Goal: Task Accomplishment & Management: Complete application form

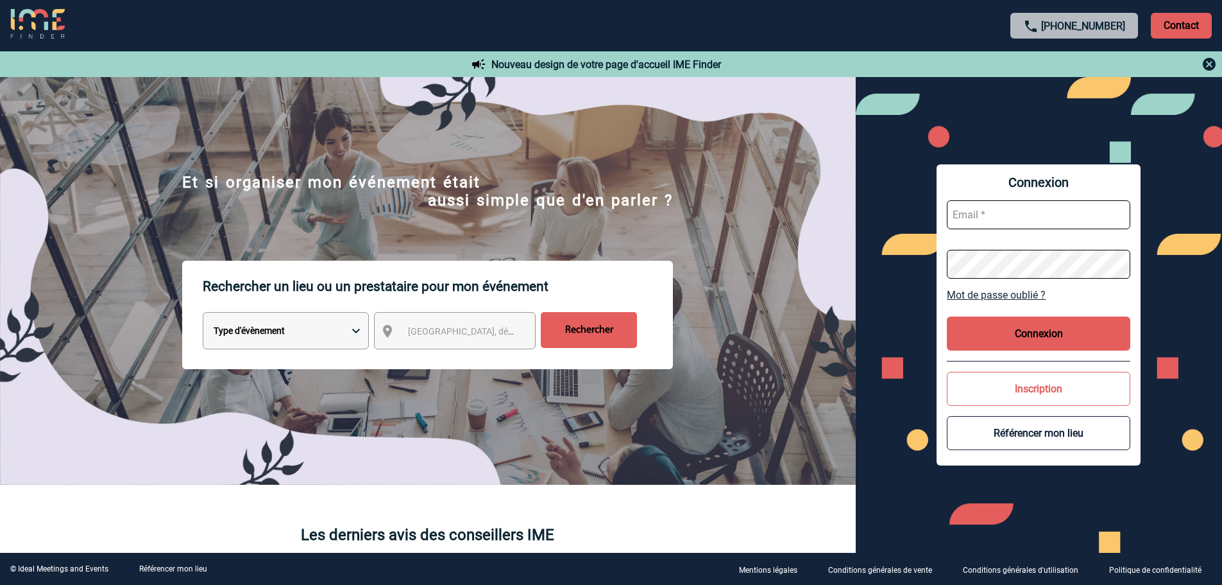
type input "fdelfondo@ime-groupe.com"
click at [1077, 335] on button "Connexion" at bounding box center [1039, 333] width 184 height 34
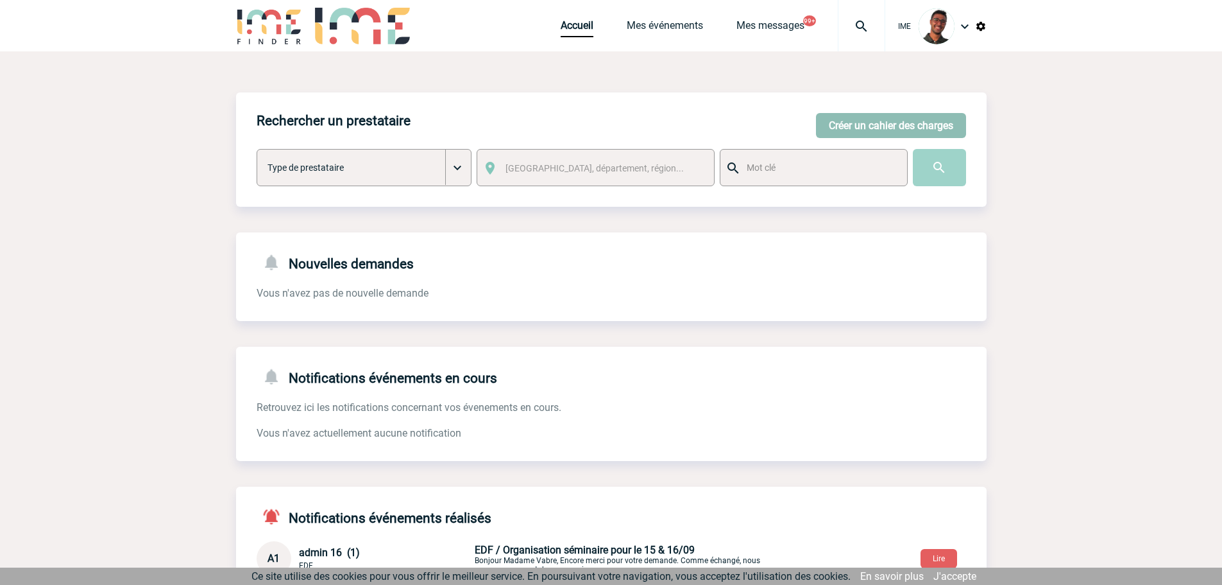
click at [862, 118] on button "Créer un cahier des charges" at bounding box center [891, 125] width 150 height 25
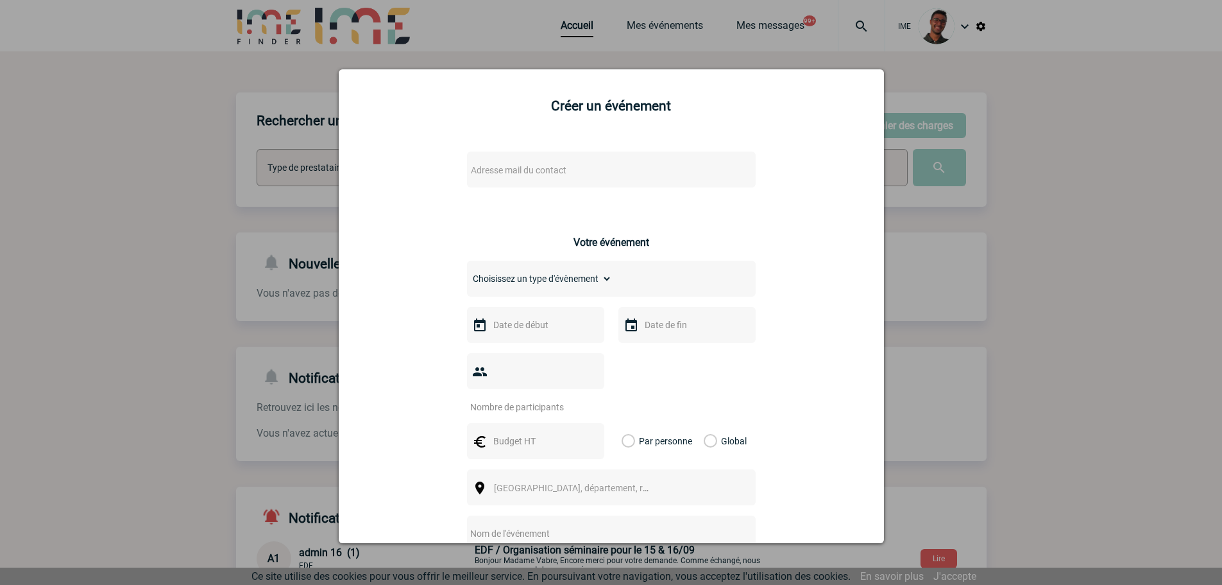
click at [624, 165] on span "Adresse mail du contact" at bounding box center [578, 170] width 225 height 18
type input "mohamed.mourdi@hilti.com"
drag, startPoint x: 302, startPoint y: 22, endPoint x: 313, endPoint y: 26, distance: 11.4
click at [302, 22] on div at bounding box center [611, 292] width 1222 height 585
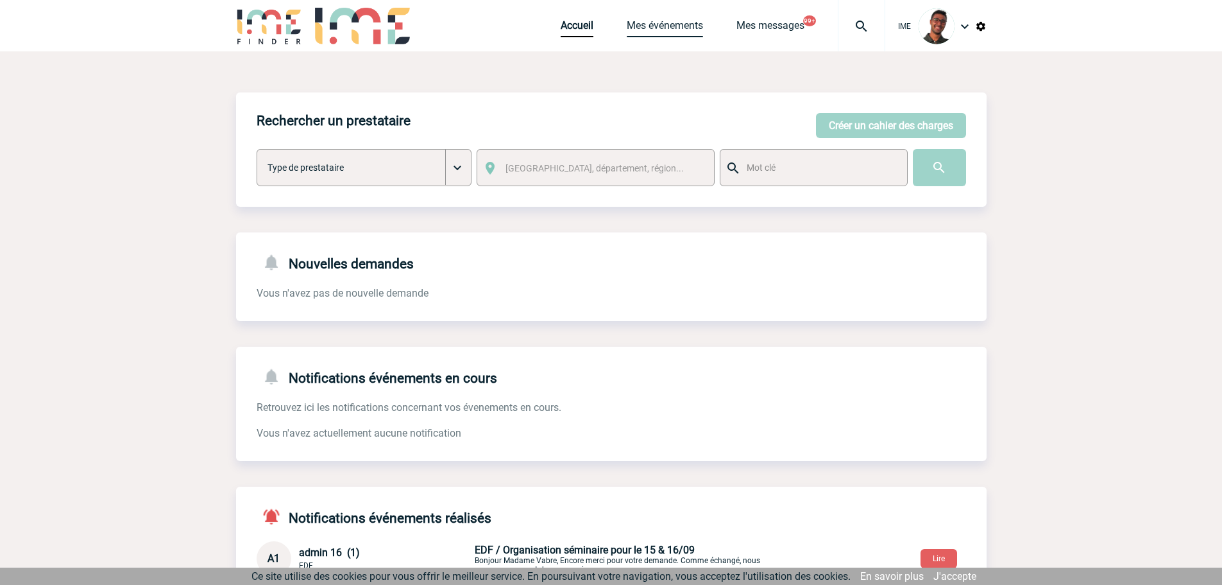
click at [658, 23] on link "Mes événements" at bounding box center [665, 28] width 76 height 18
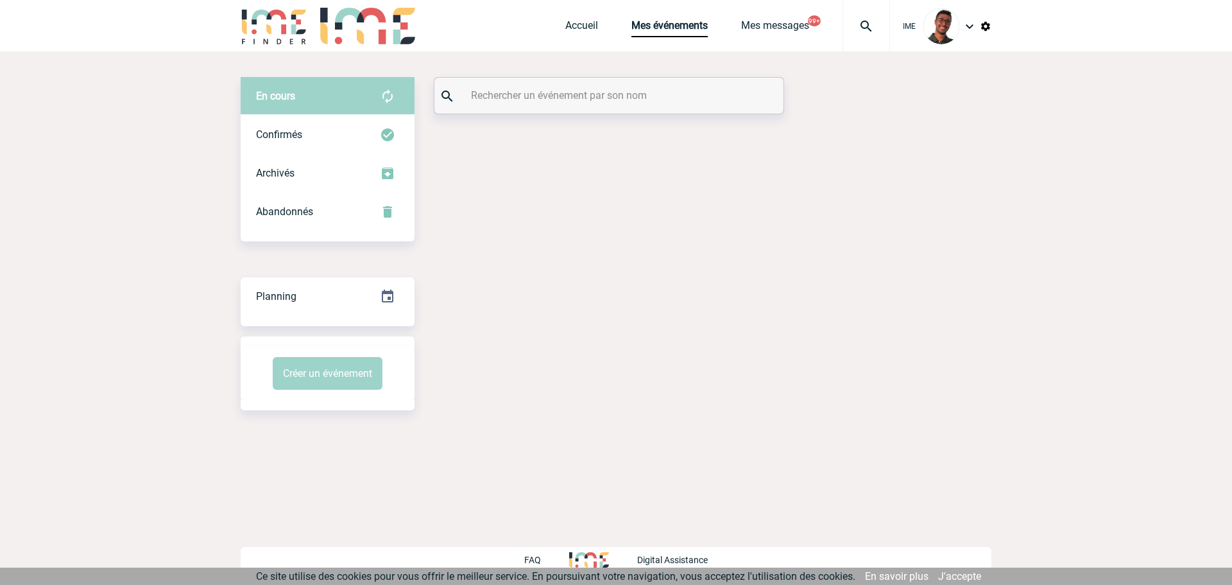
click at [592, 98] on input "text" at bounding box center [611, 95] width 286 height 19
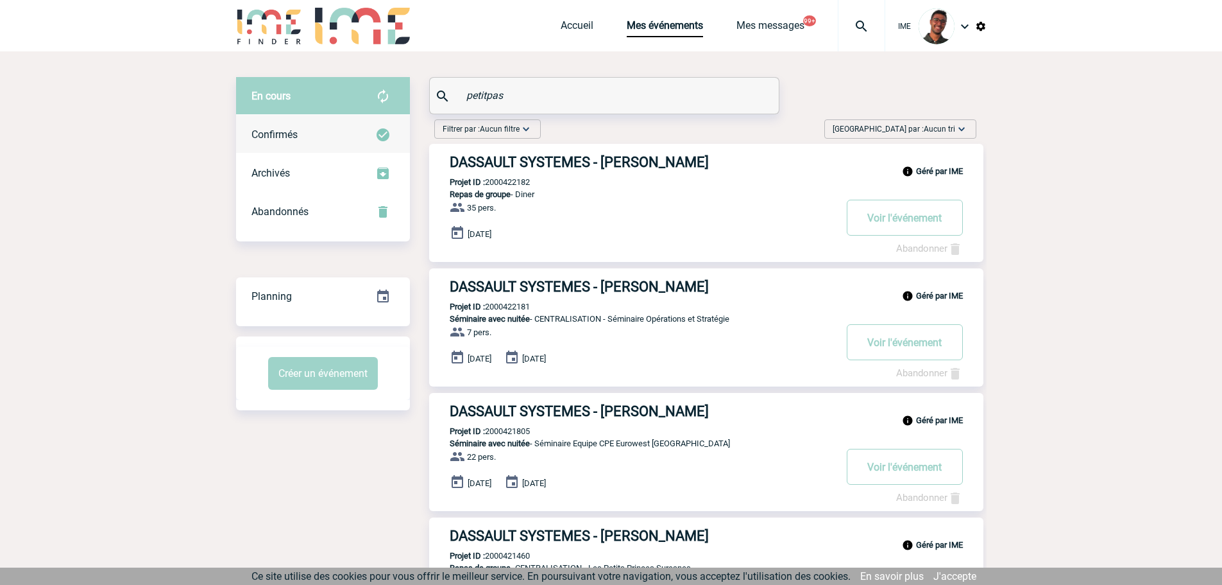
type input "petitpas"
click at [351, 142] on div "Confirmés" at bounding box center [323, 134] width 174 height 38
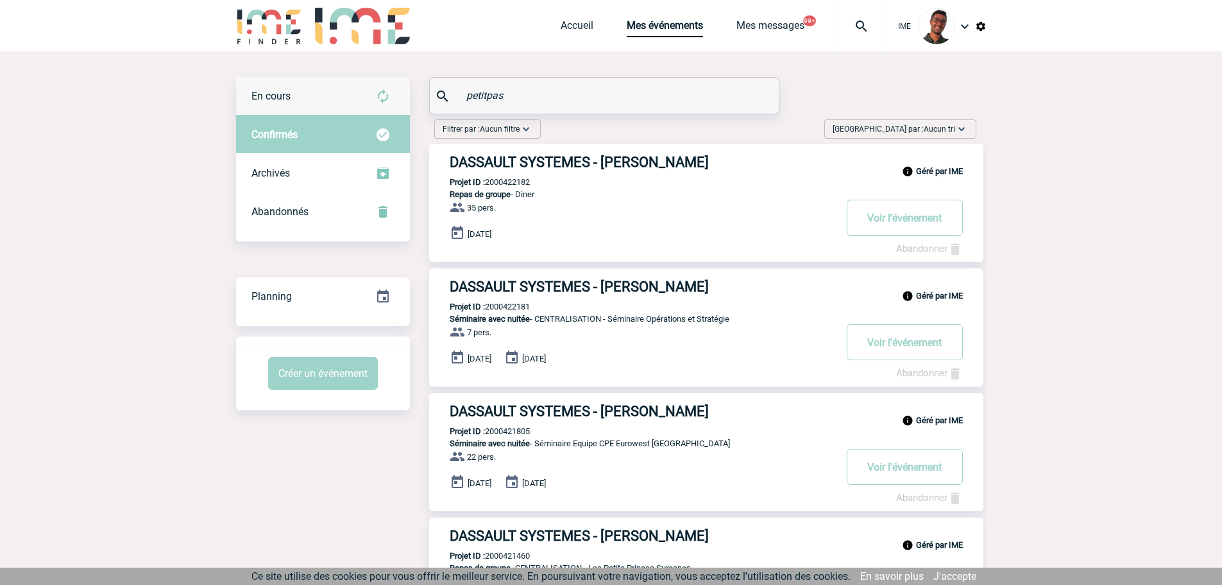
click at [361, 93] on div "En cours" at bounding box center [323, 96] width 174 height 38
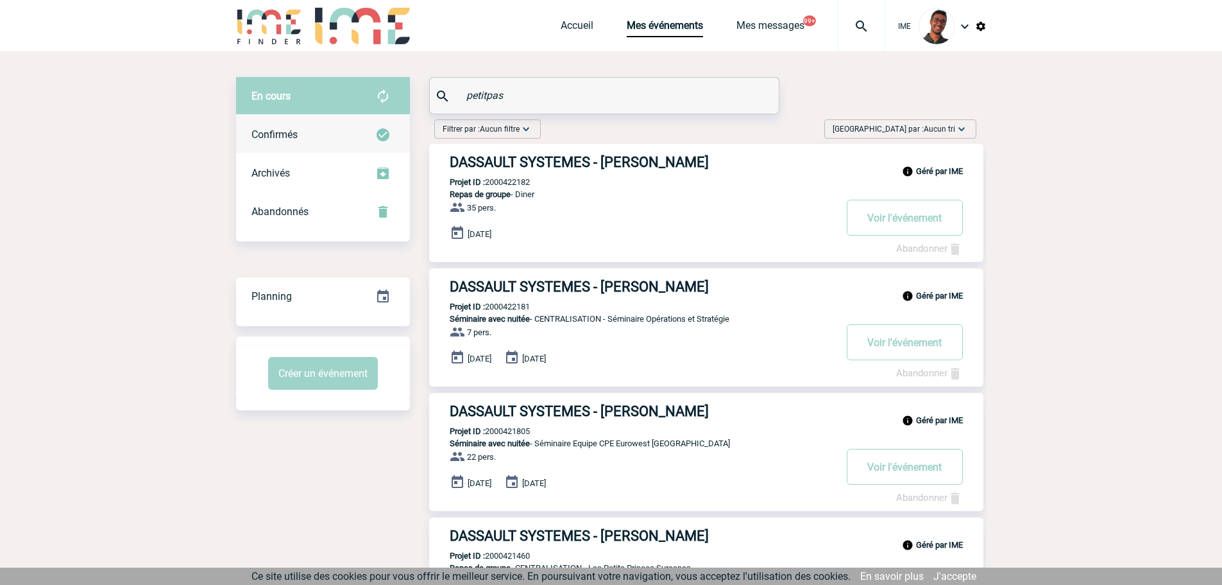
click at [335, 126] on div "Confirmés" at bounding box center [323, 134] width 174 height 38
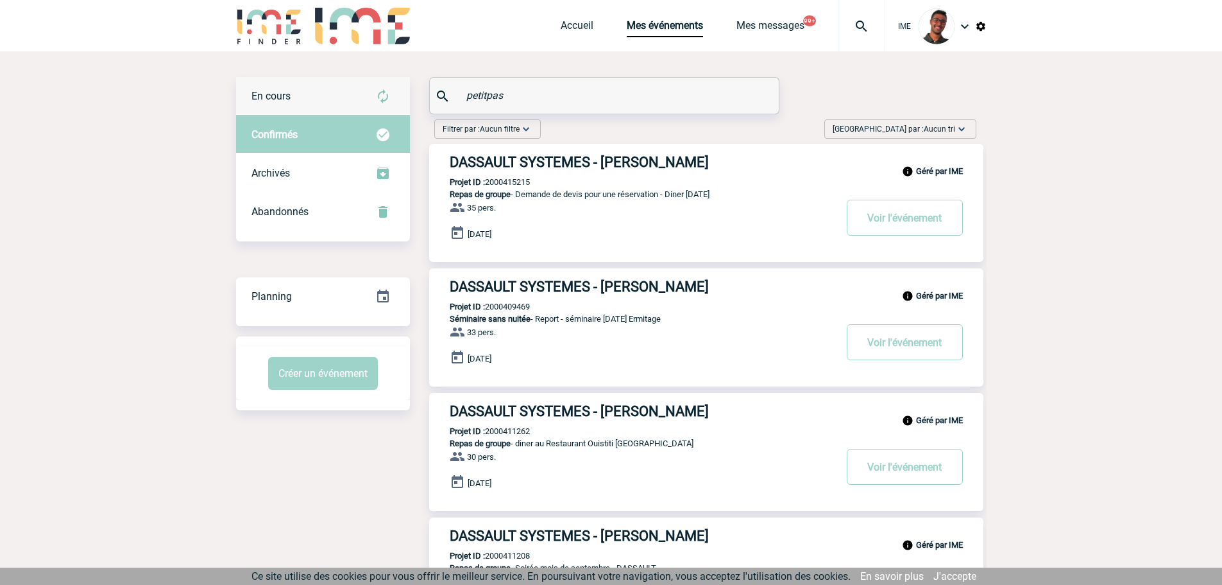
click at [343, 96] on div "En cours" at bounding box center [323, 96] width 174 height 38
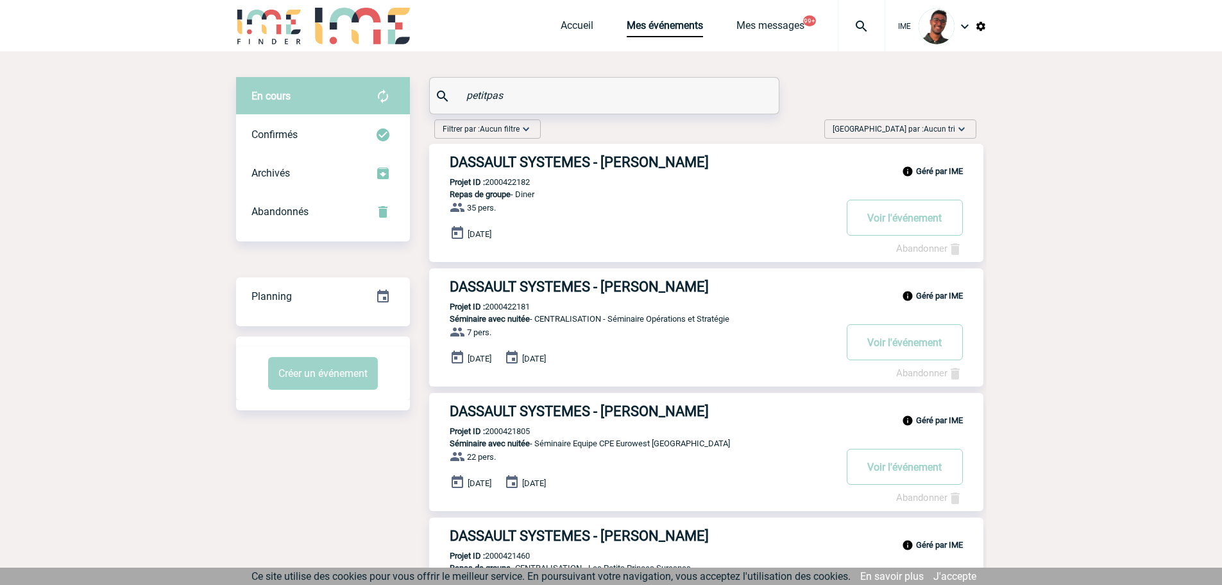
click at [257, 27] on img at bounding box center [269, 26] width 67 height 37
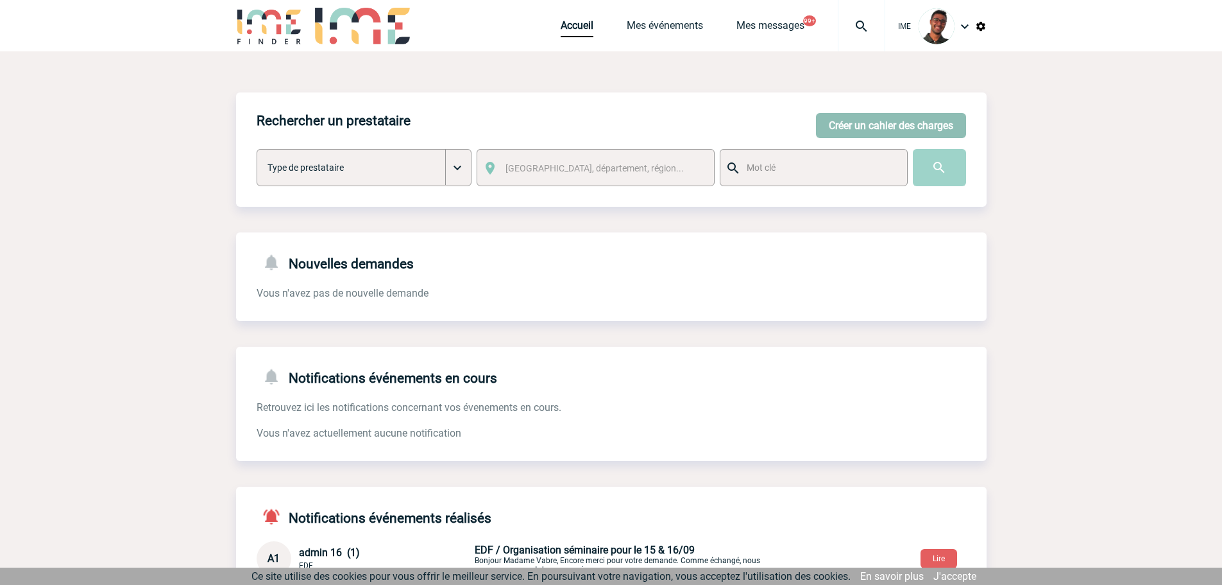
click at [923, 136] on button "Créer un cahier des charges" at bounding box center [891, 125] width 150 height 25
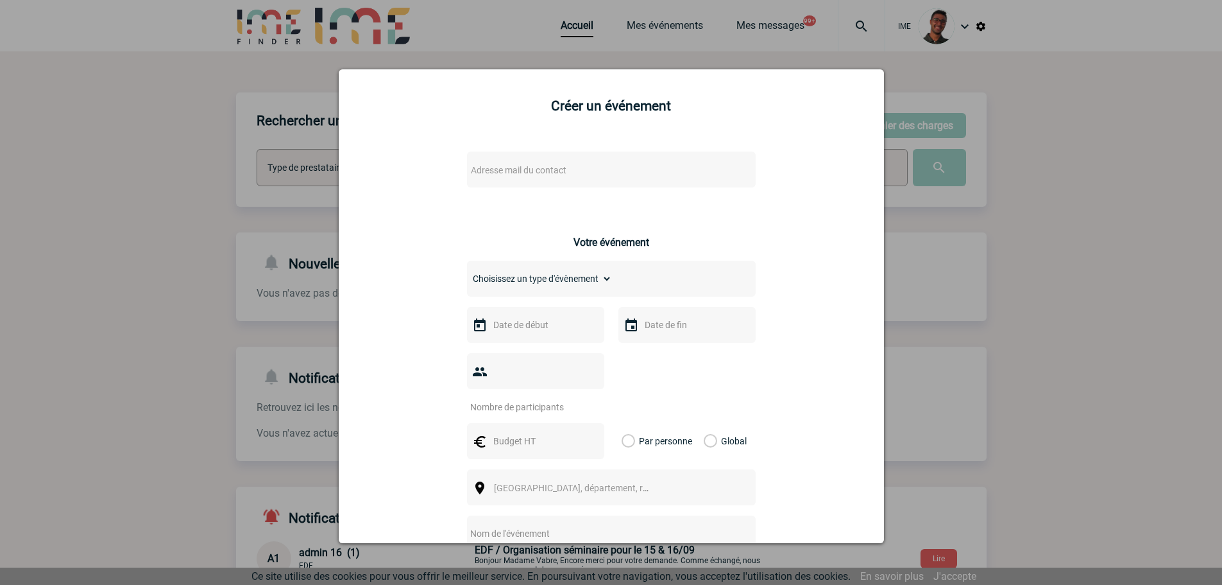
click at [595, 168] on span "Adresse mail du contact" at bounding box center [578, 170] width 225 height 18
click at [622, 199] on input "mohamed.mourdi@hilti.com" at bounding box center [573, 191] width 218 height 19
type input "mohamed.mourdi@hilti.com"
click at [135, 110] on div at bounding box center [611, 292] width 1222 height 585
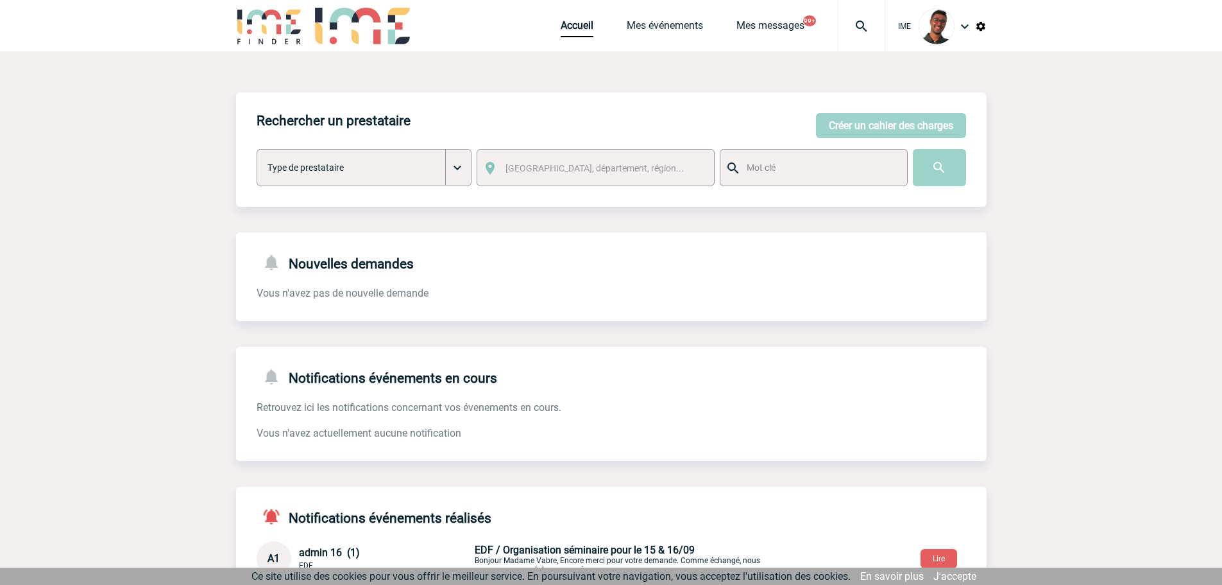
click at [867, 25] on img at bounding box center [862, 26] width 46 height 15
type input "2000425219"
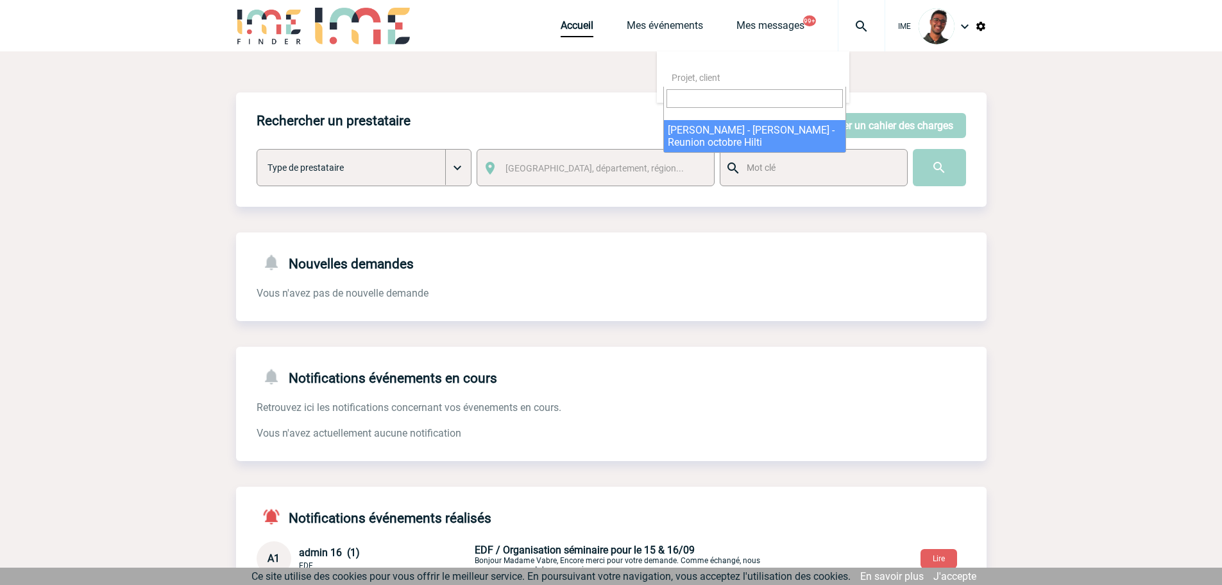
select select "24720"
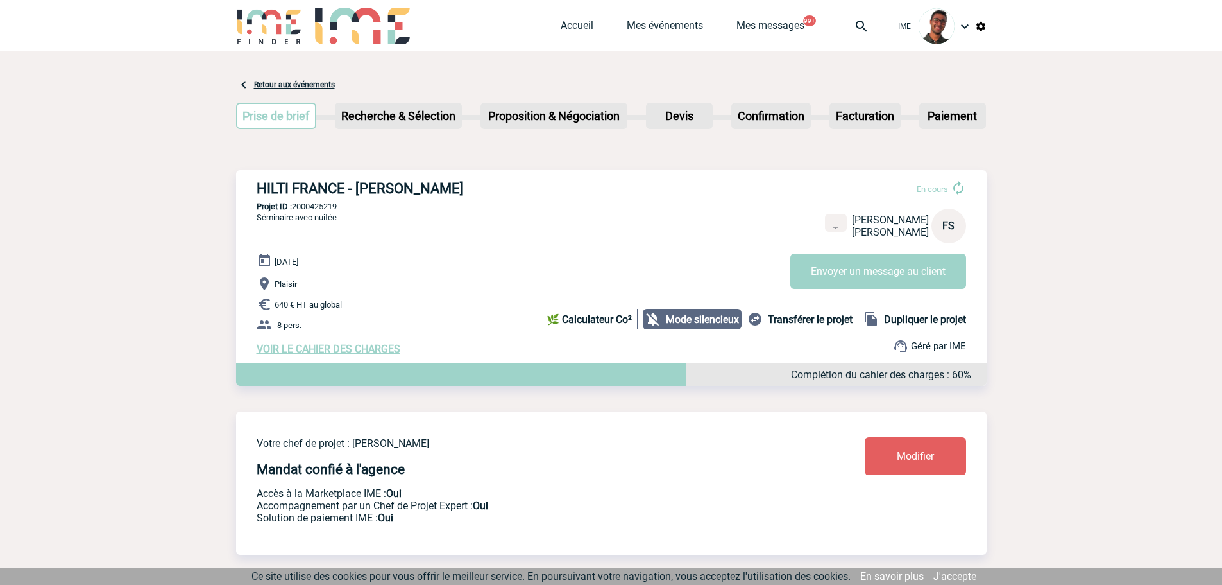
drag, startPoint x: 356, startPoint y: 191, endPoint x: 492, endPoint y: 185, distance: 136.2
click at [492, 185] on h3 "HILTI FRANCE - [PERSON_NAME]" at bounding box center [449, 188] width 385 height 16
copy h3 "[PERSON_NAME]"
click at [841, 30] on img at bounding box center [862, 26] width 46 height 15
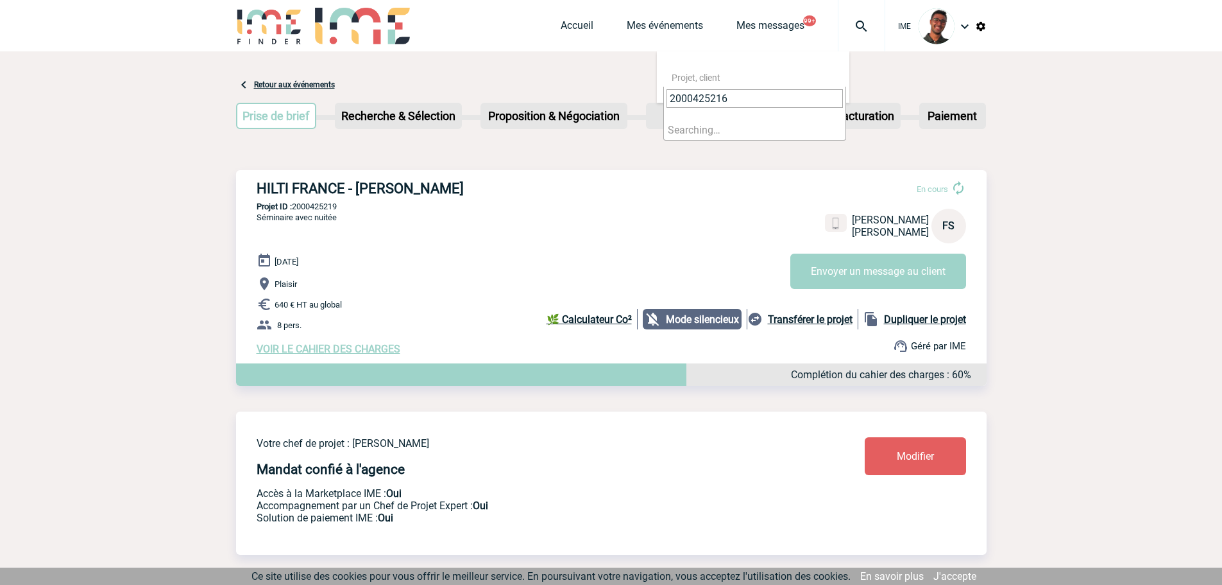
type input "2000425216"
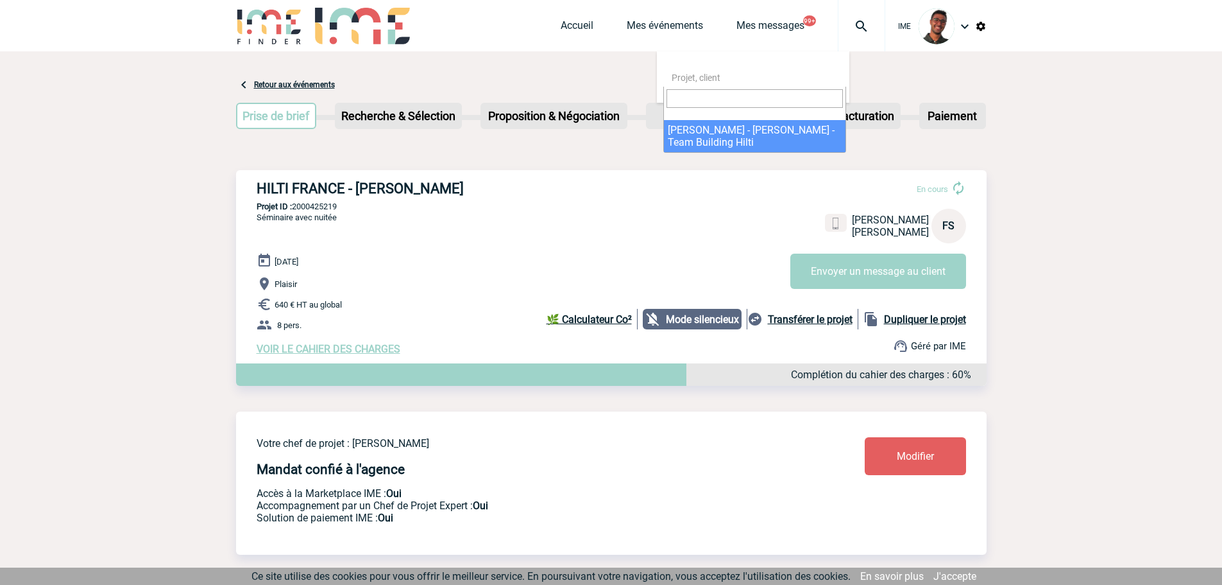
select select "24717"
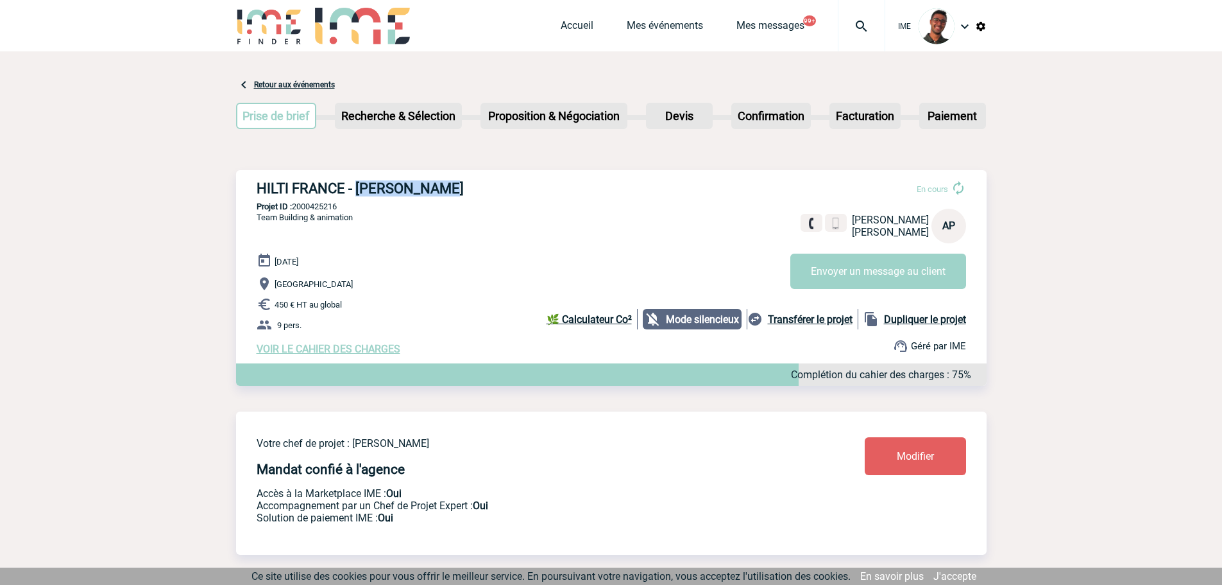
drag, startPoint x: 357, startPoint y: 190, endPoint x: 501, endPoint y: 189, distance: 143.7
click at [501, 189] on h3 "HILTI FRANCE - [PERSON_NAME]" at bounding box center [449, 188] width 385 height 16
copy h3 "[PERSON_NAME]"
click at [330, 242] on p "Team Building & animation" at bounding box center [294, 232] width 117 height 41
click at [839, 35] on div at bounding box center [861, 25] width 47 height 51
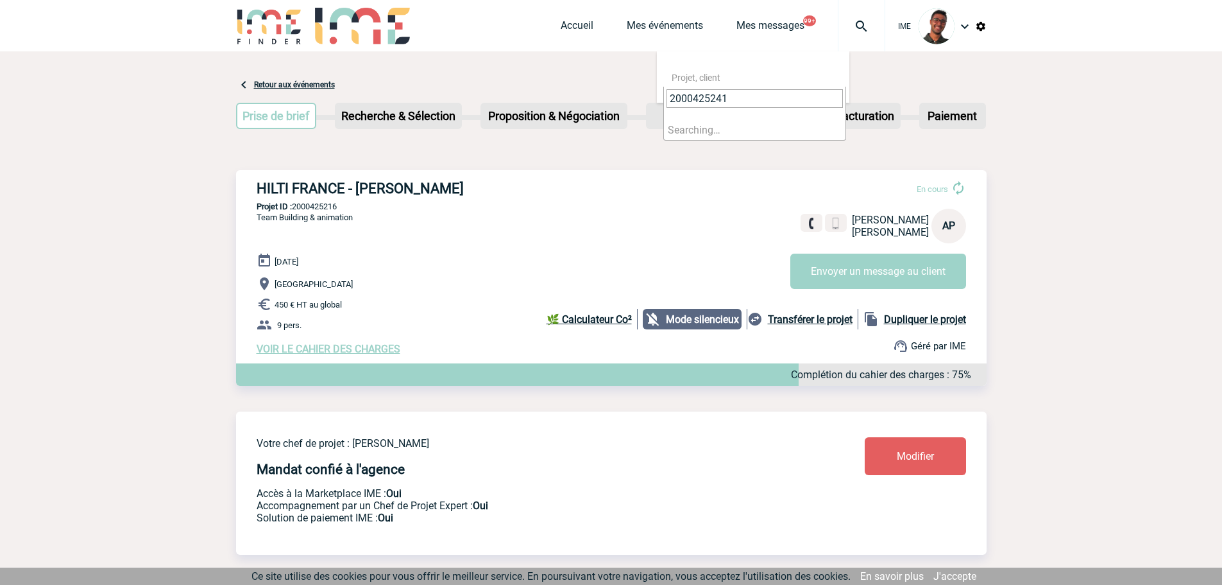
type input "2000425241"
select select "24742"
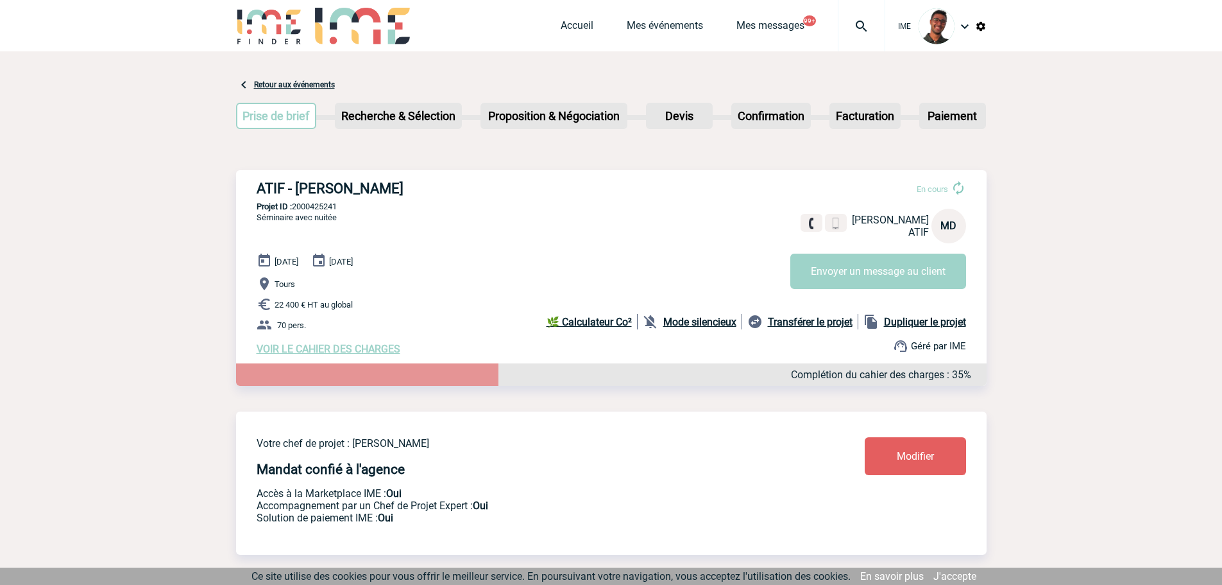
drag, startPoint x: 299, startPoint y: 191, endPoint x: 432, endPoint y: 193, distance: 132.8
click at [432, 193] on h3 "ATIF - Mireille DA COSTA" at bounding box center [449, 188] width 385 height 16
copy h3 "Mireille DA COSTA"
click at [344, 194] on h3 "ATIF - Mireille DA COSTA" at bounding box center [449, 188] width 385 height 16
click at [268, 28] on img at bounding box center [269, 26] width 67 height 37
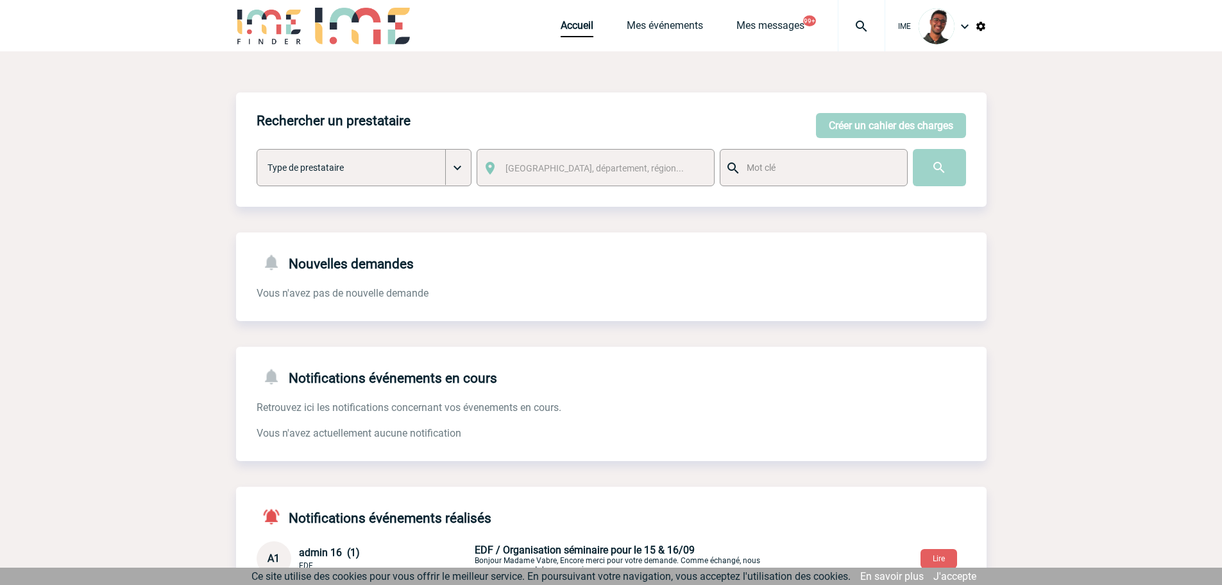
click at [891, 144] on div "Rechercher un prestataire [PERSON_NAME] un cahier des charges [PERSON_NAME] un …" at bounding box center [611, 149] width 751 height 114
click at [896, 125] on button "Créer un cahier des charges" at bounding box center [891, 125] width 150 height 25
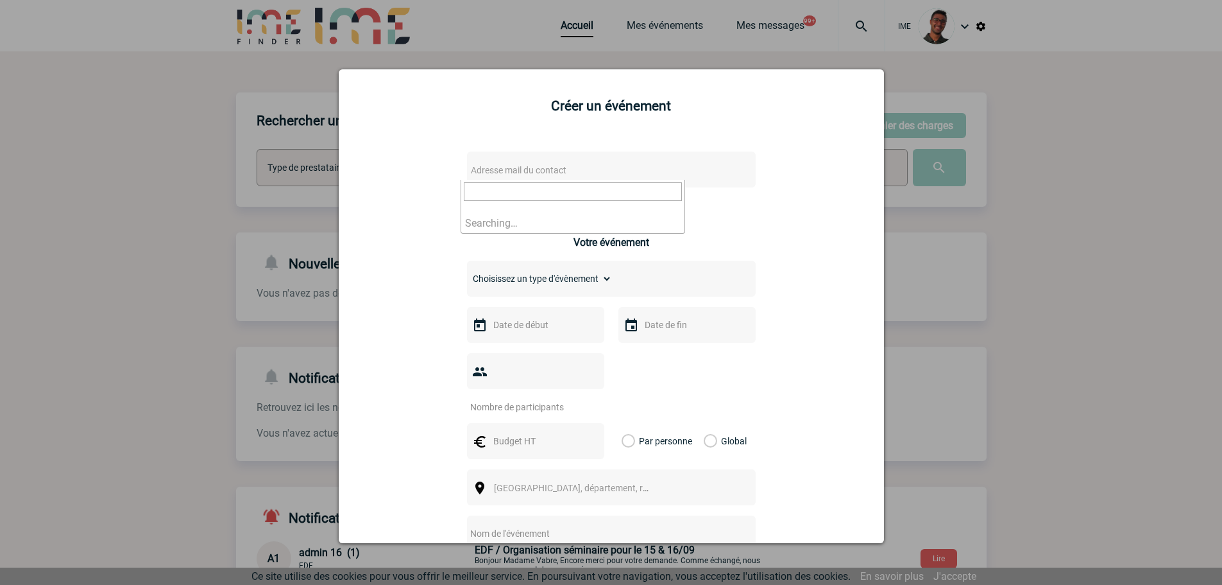
click at [592, 170] on span "Adresse mail du contact" at bounding box center [578, 170] width 225 height 18
type input "mohamed.mourdi@hilti.com"
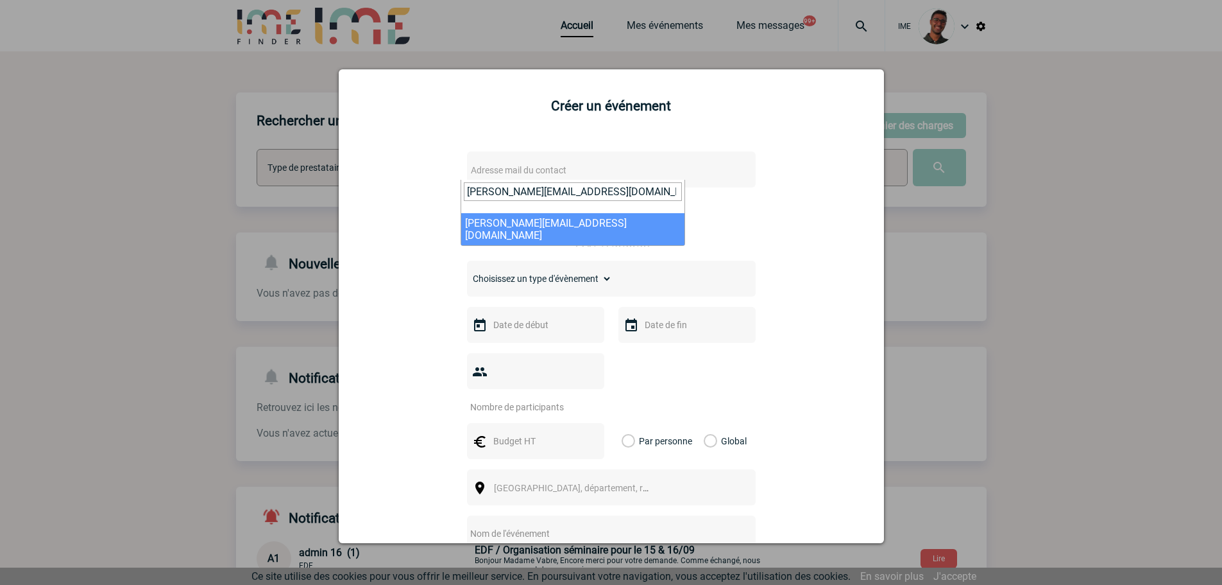
drag, startPoint x: 608, startPoint y: 188, endPoint x: 405, endPoint y: 196, distance: 202.9
click at [405, 196] on body "IME Accueil Mes événements" at bounding box center [611, 395] width 1222 height 790
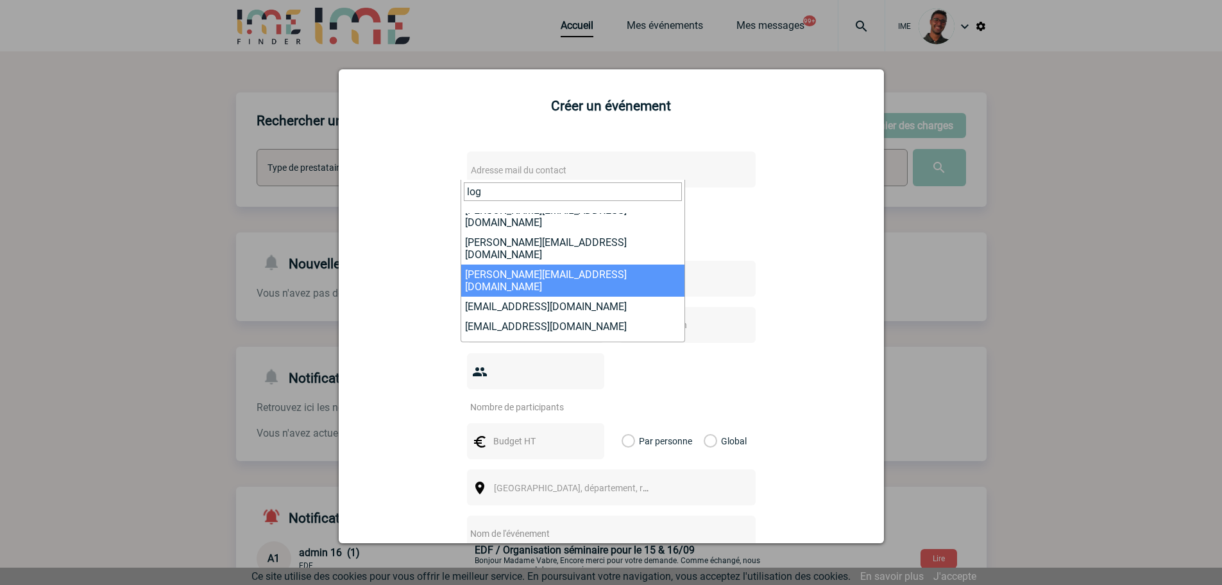
scroll to position [779, 0]
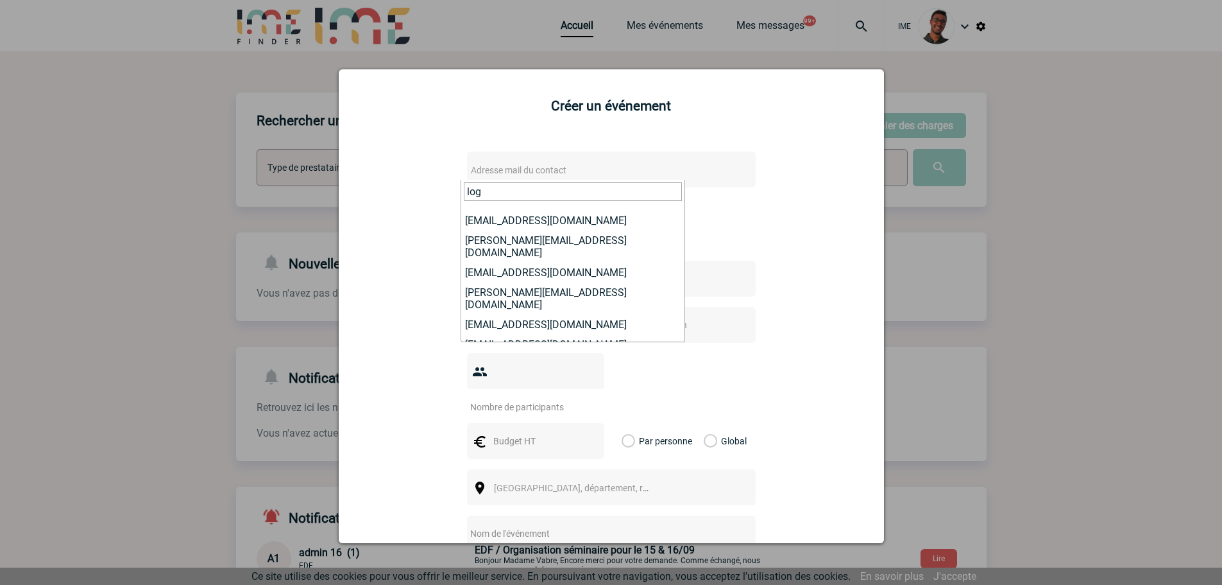
type input "log"
select select "132283"
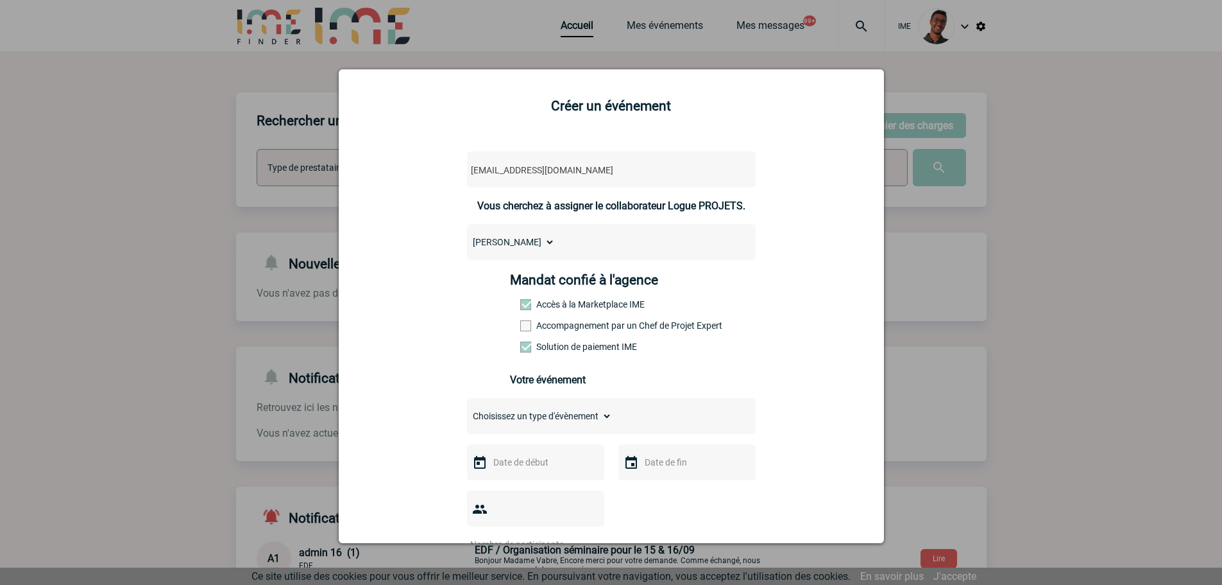
click at [540, 327] on label "Accompagnement par un Chef de Projet Expert" at bounding box center [548, 325] width 56 height 10
click at [0, 0] on input "Accompagnement par un Chef de Projet Expert" at bounding box center [0, 0] width 0 height 0
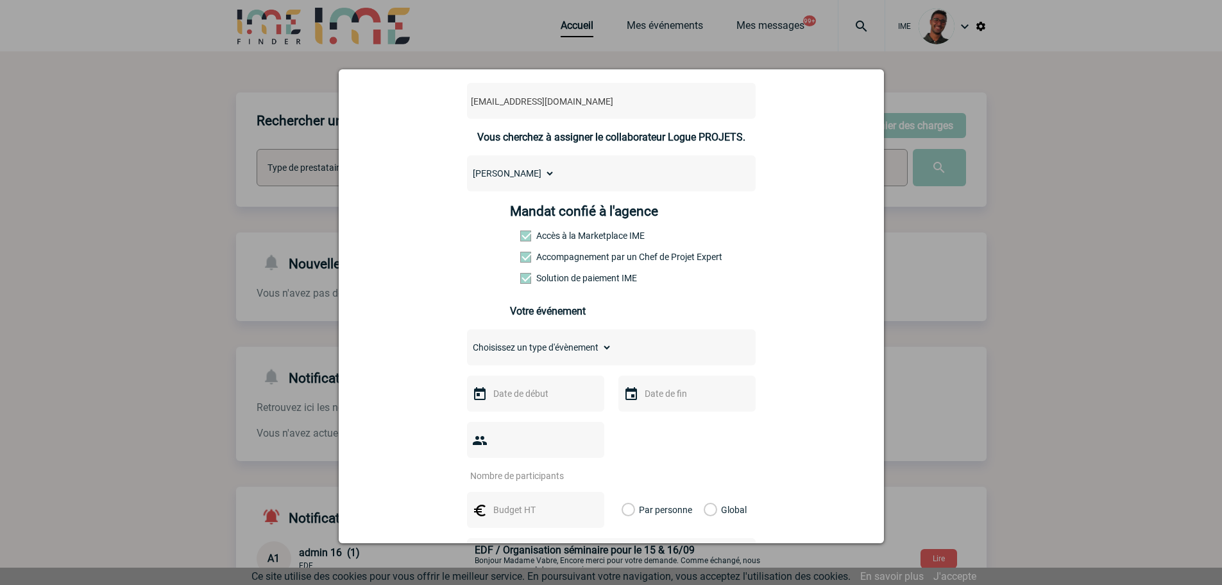
scroll to position [128, 0]
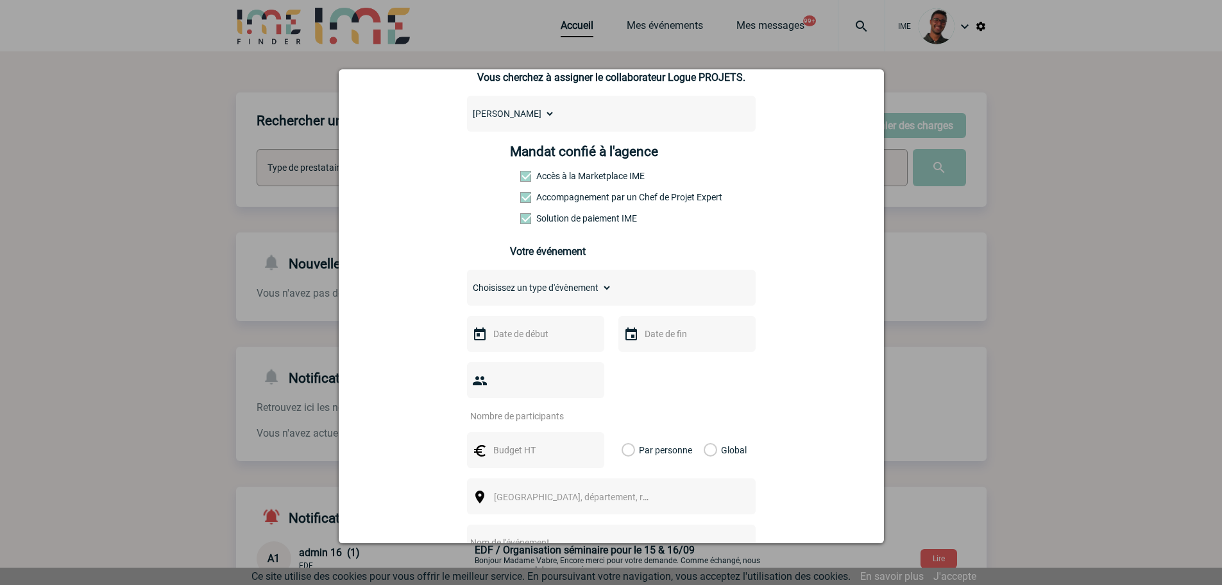
click at [536, 296] on select "Choisissez un type d'évènement Séminaire avec nuitée Séminaire sans nuitée Repa…" at bounding box center [539, 287] width 145 height 18
click at [561, 292] on select "Choisissez un type d'évènement Séminaire avec nuitée Séminaire sans nuitée Repa…" at bounding box center [539, 287] width 145 height 18
select select "1"
click at [467, 282] on select "Choisissez un type d'évènement Séminaire avec nuitée Séminaire sans nuitée Repa…" at bounding box center [539, 287] width 145 height 18
click at [542, 332] on input "text" at bounding box center [534, 333] width 89 height 17
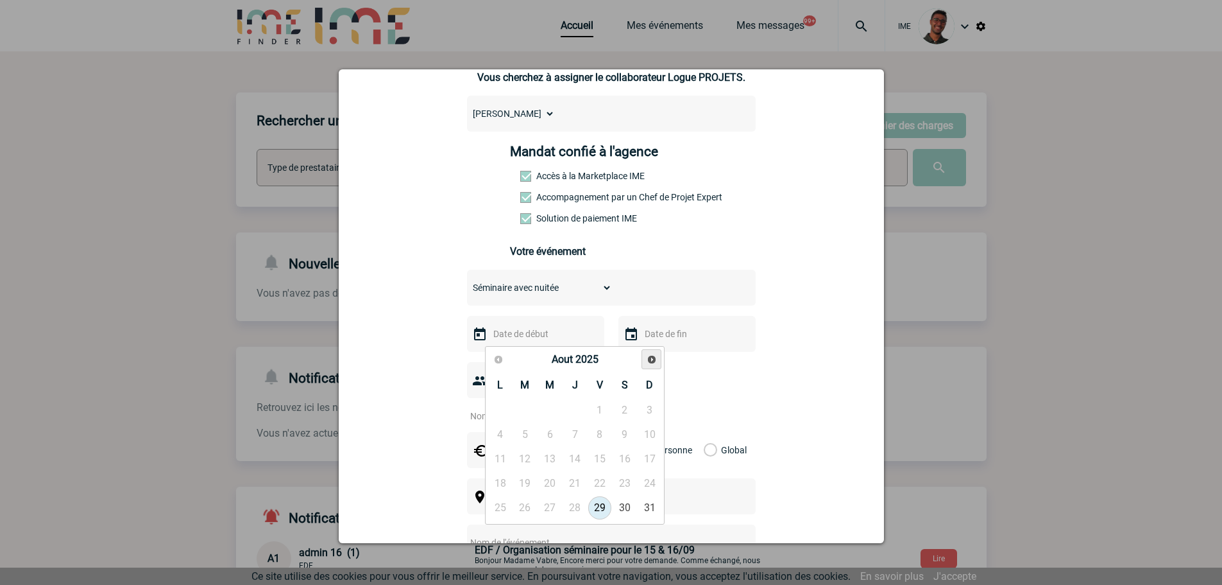
click at [655, 362] on span "Suivant" at bounding box center [652, 359] width 10 height 10
click at [535, 481] on link "23" at bounding box center [525, 483] width 24 height 23
type input "23-09-2025"
click at [700, 334] on input "text" at bounding box center [686, 333] width 89 height 17
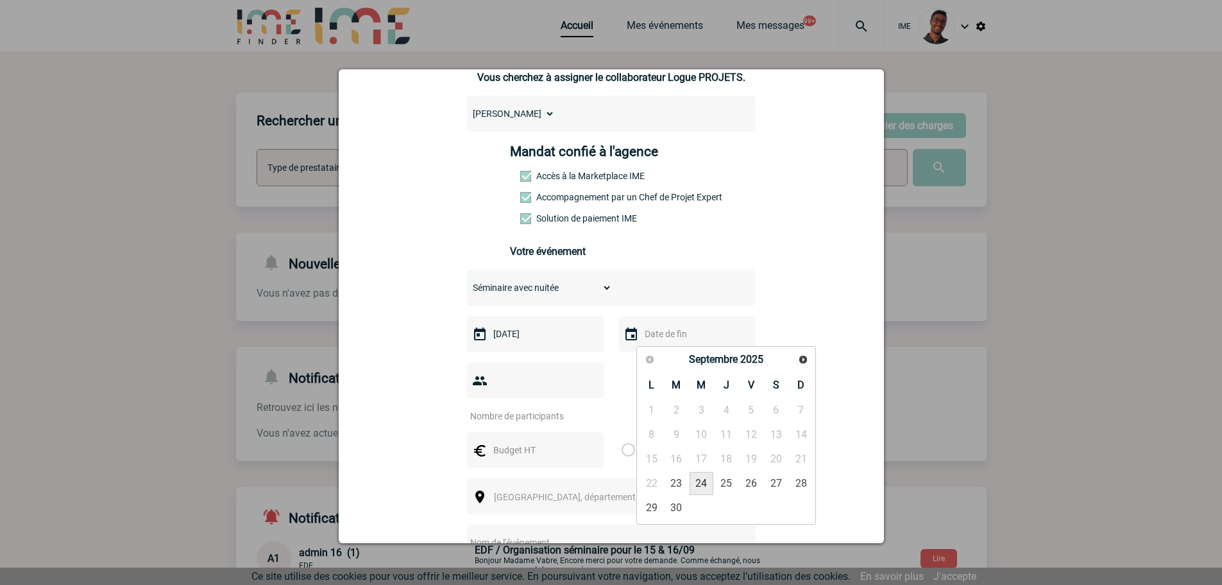
click at [702, 477] on link "24" at bounding box center [702, 483] width 24 height 23
type input "24-09-2025"
click at [513, 407] on input "number" at bounding box center [527, 415] width 121 height 17
type input "14"
click at [516, 441] on input "text" at bounding box center [534, 449] width 89 height 17
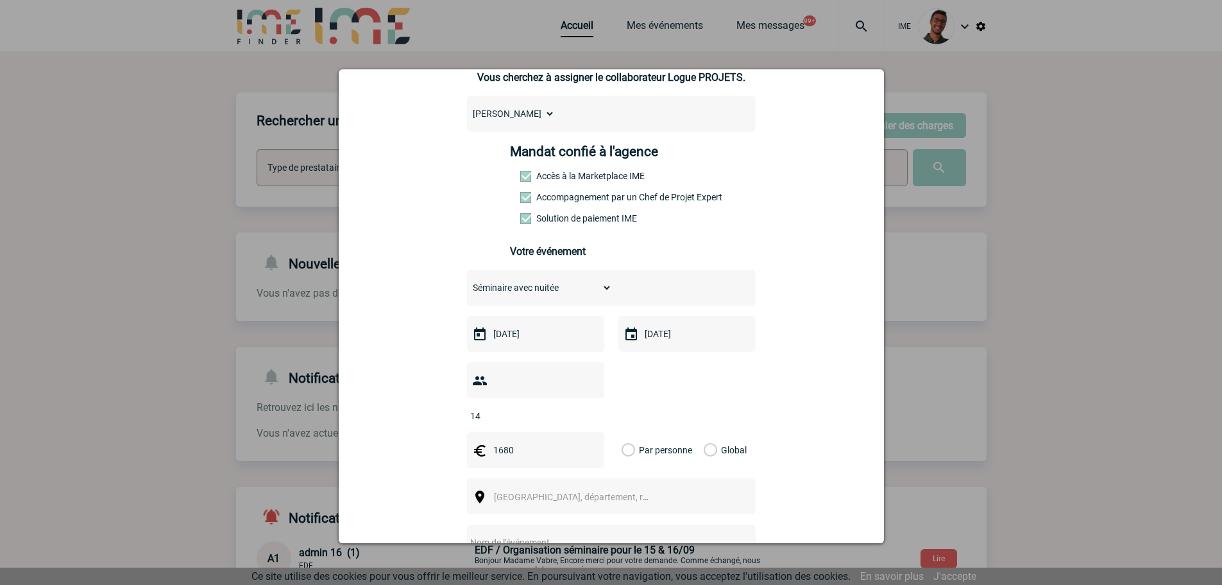
type input "1680"
click at [715, 432] on div "Global" at bounding box center [723, 450] width 43 height 36
click at [712, 433] on div "Global" at bounding box center [723, 450] width 43 height 36
click at [704, 432] on label "Global" at bounding box center [708, 450] width 8 height 36
click at [0, 0] on input "Global" at bounding box center [0, 0] width 0 height 0
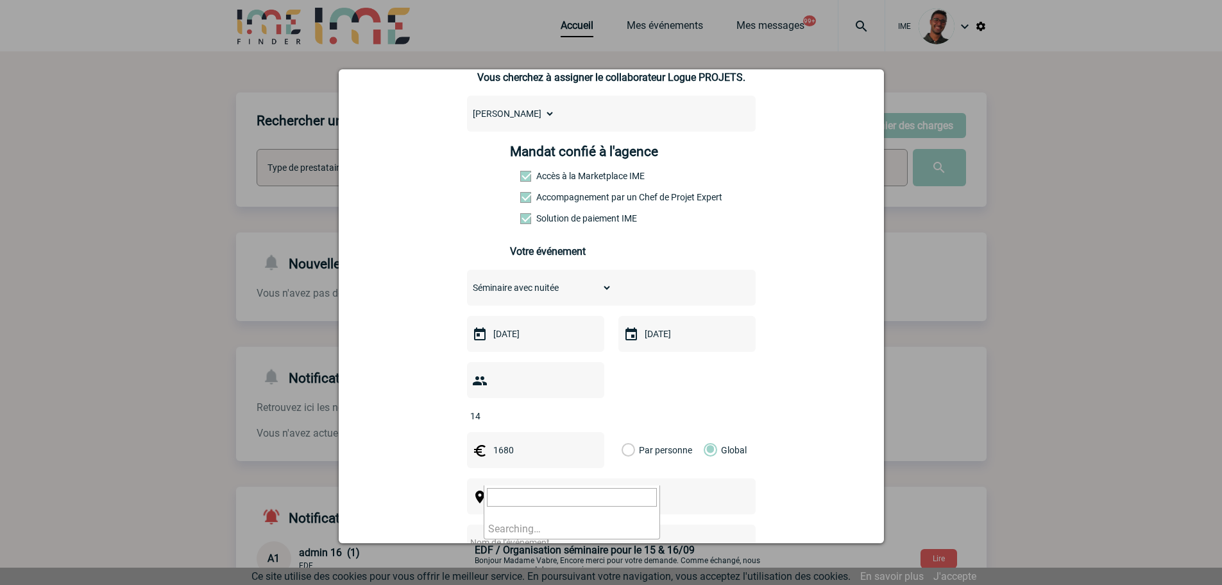
click at [616, 488] on span "Ville, département, région..." at bounding box center [577, 497] width 176 height 18
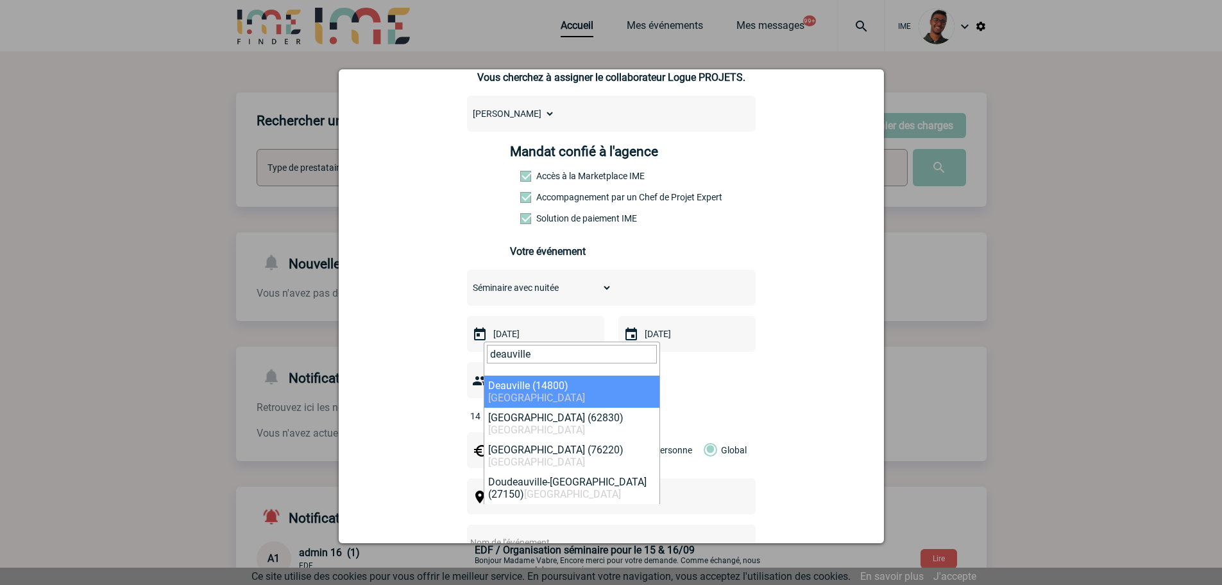
type input "deauville"
select select "11701"
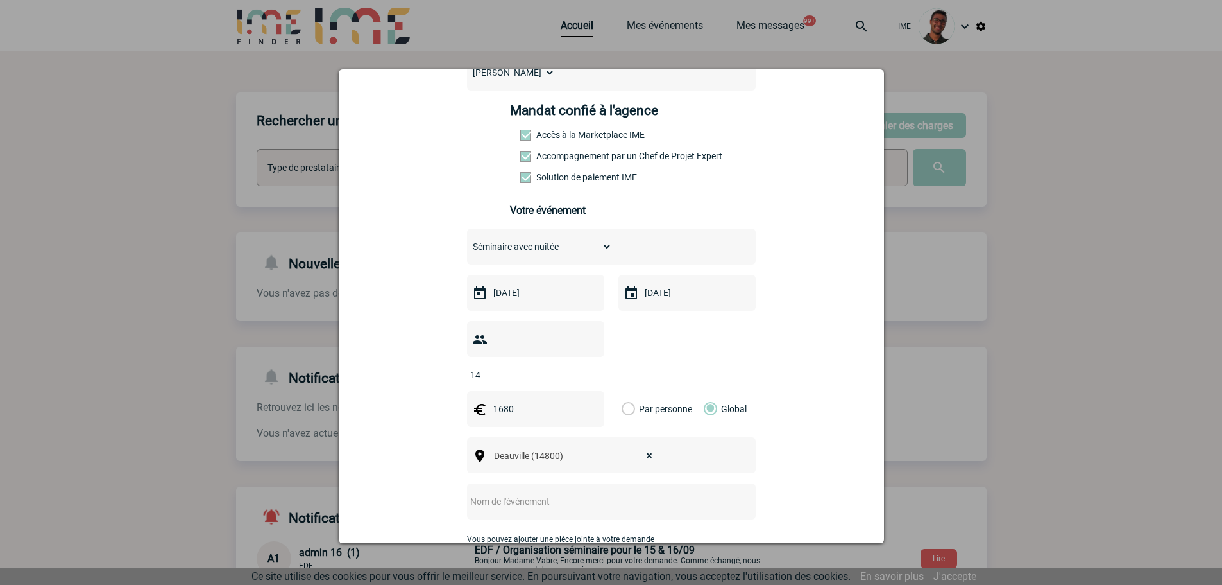
scroll to position [192, 0]
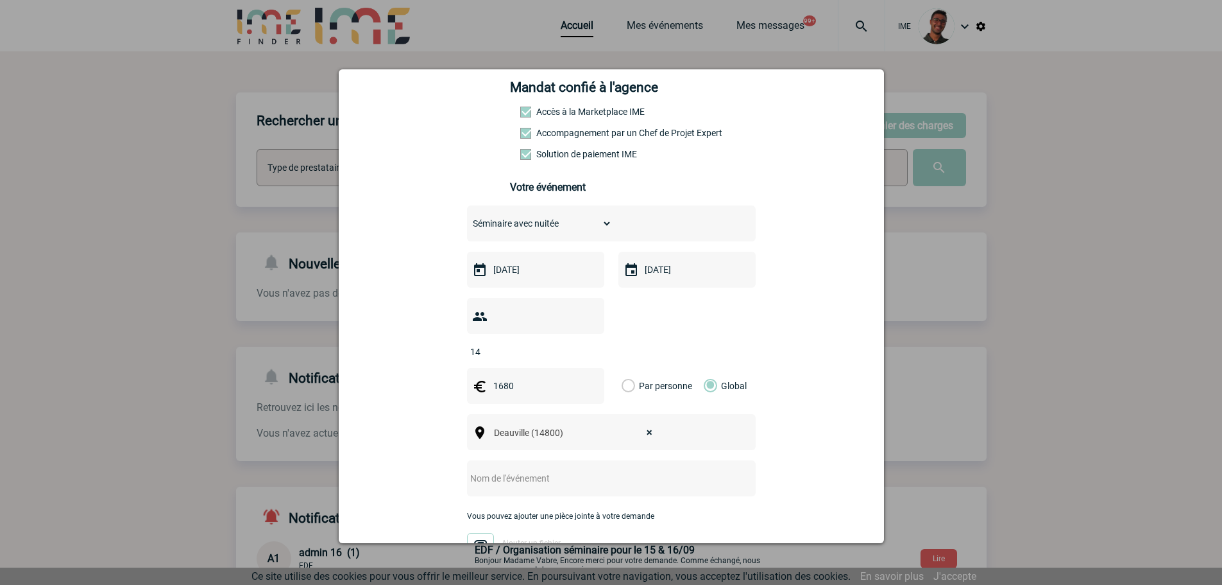
click at [527, 470] on input "text" at bounding box center [594, 478] width 255 height 17
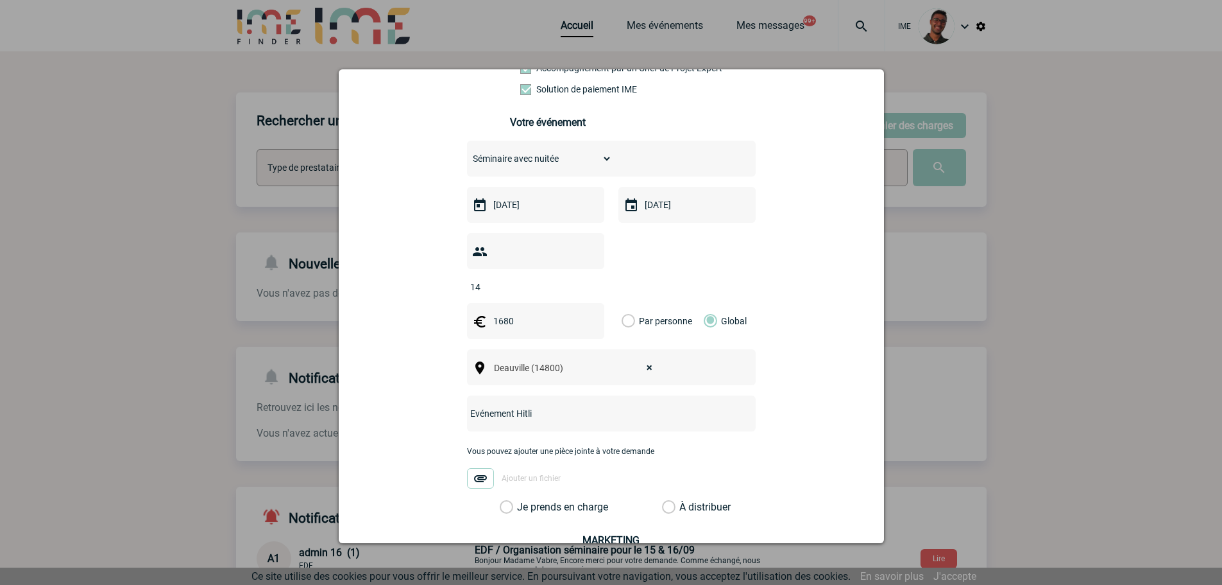
scroll to position [258, 0]
drag, startPoint x: 529, startPoint y: 391, endPoint x: 403, endPoint y: 391, distance: 126.4
click at [403, 391] on div "log-projet@hilti-finder.com log-projet@hilti-finder.com Vous cherchez à assigne…" at bounding box center [611, 280] width 513 height 799
type input "S"
click at [517, 404] on input "text" at bounding box center [594, 412] width 255 height 17
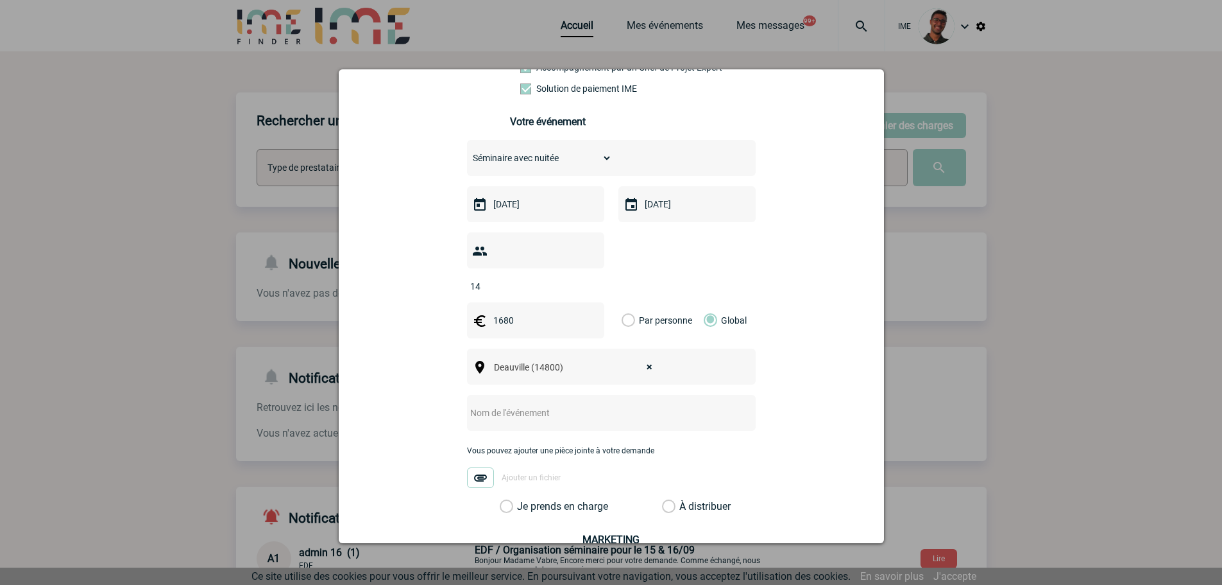
paste input "Réunion Game plan 2026 MRV ISAM + Hilti Store + Business partners"
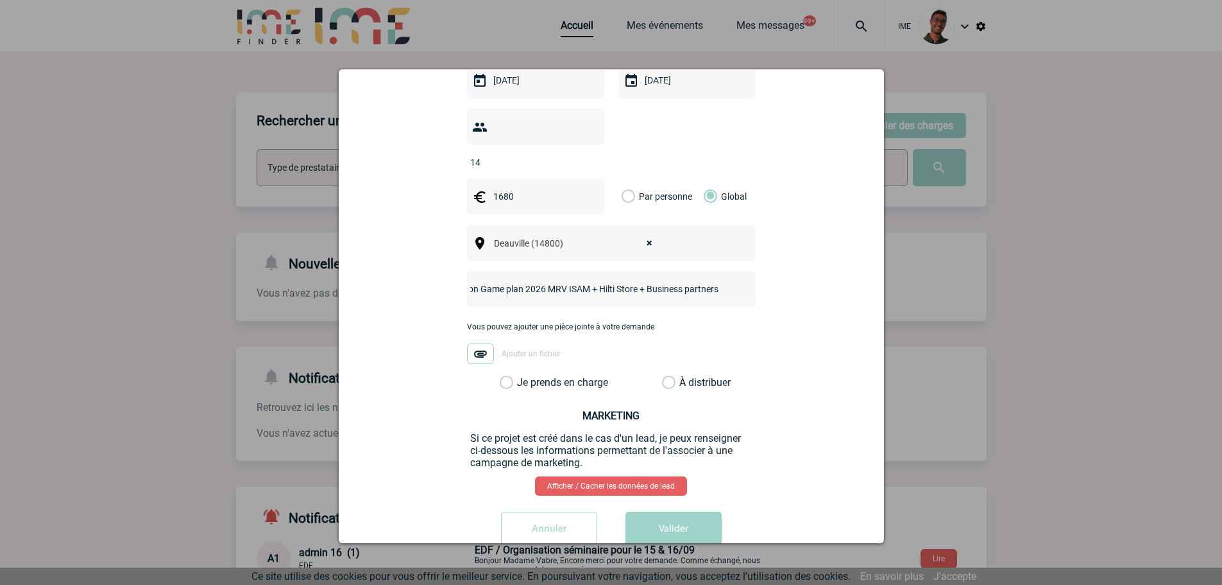
scroll to position [386, 0]
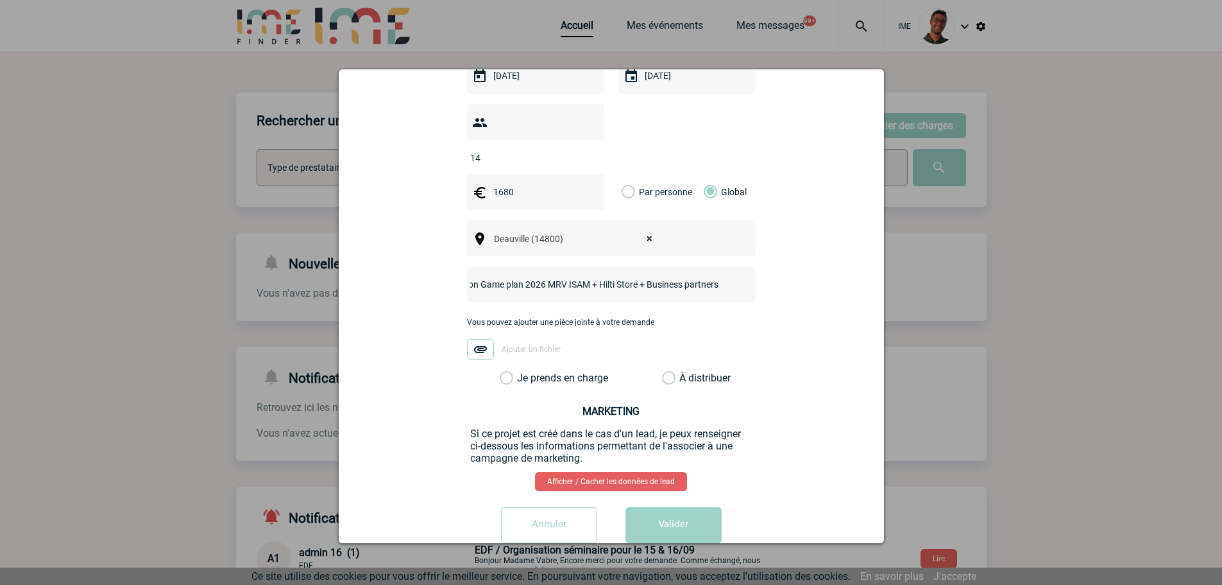
type input "Réunion Game plan 2026 MRV ISAM + Hilti Store + Business partners"
click at [522, 372] on label "Je prends en charge" at bounding box center [511, 378] width 22 height 13
click at [0, 0] on input "Je prends en charge" at bounding box center [0, 0] width 0 height 0
click at [671, 507] on button "Valider" at bounding box center [674, 525] width 96 height 36
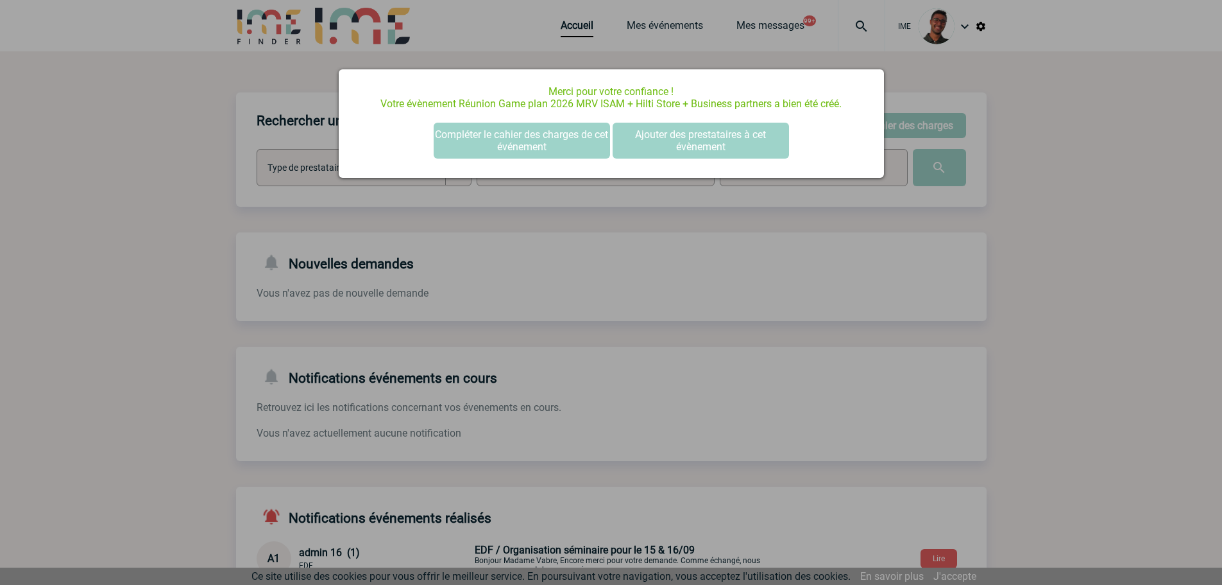
click at [221, 278] on div at bounding box center [611, 292] width 1222 height 585
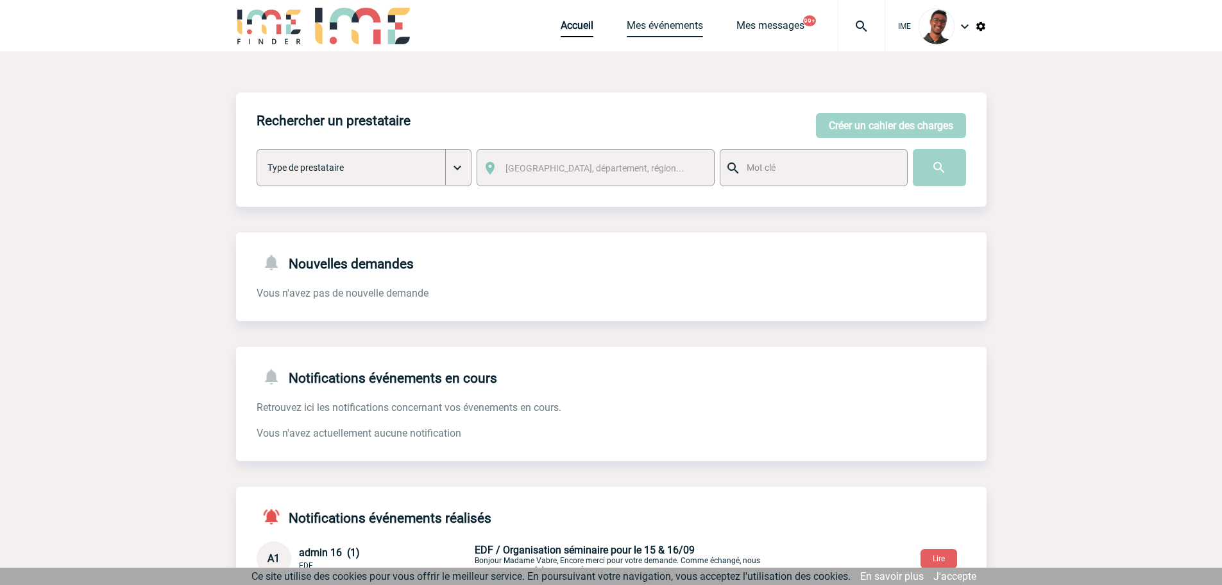
click at [654, 26] on link "Mes événements" at bounding box center [665, 28] width 76 height 18
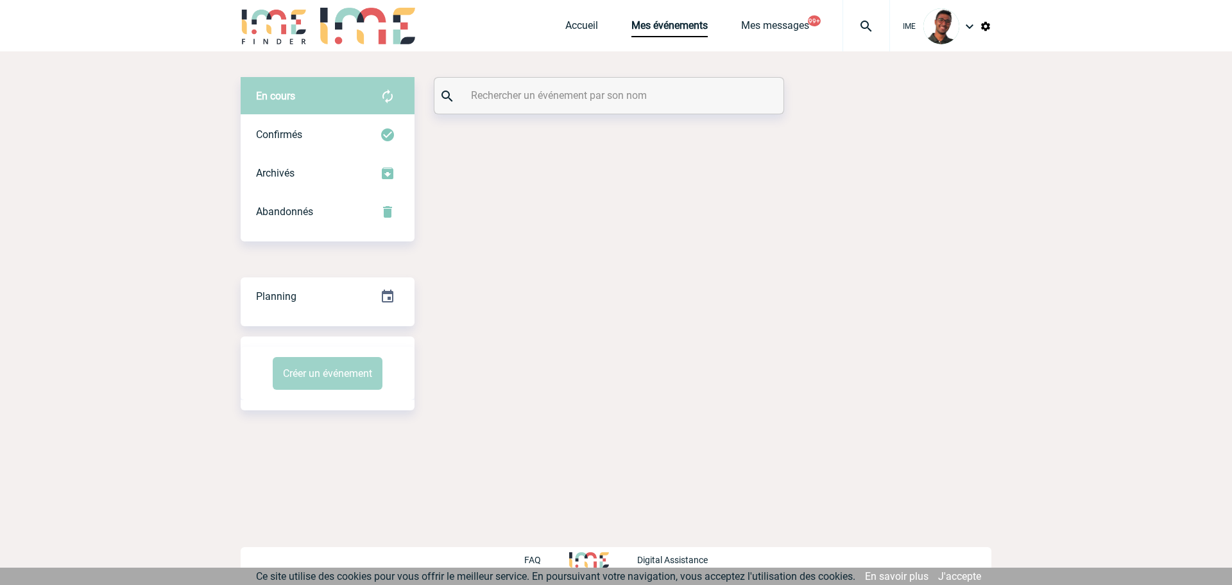
click at [567, 87] on input "text" at bounding box center [611, 95] width 286 height 19
paste input "Réunion Game plan 2026 MRV ISAM + Hilti Store + Business partners"
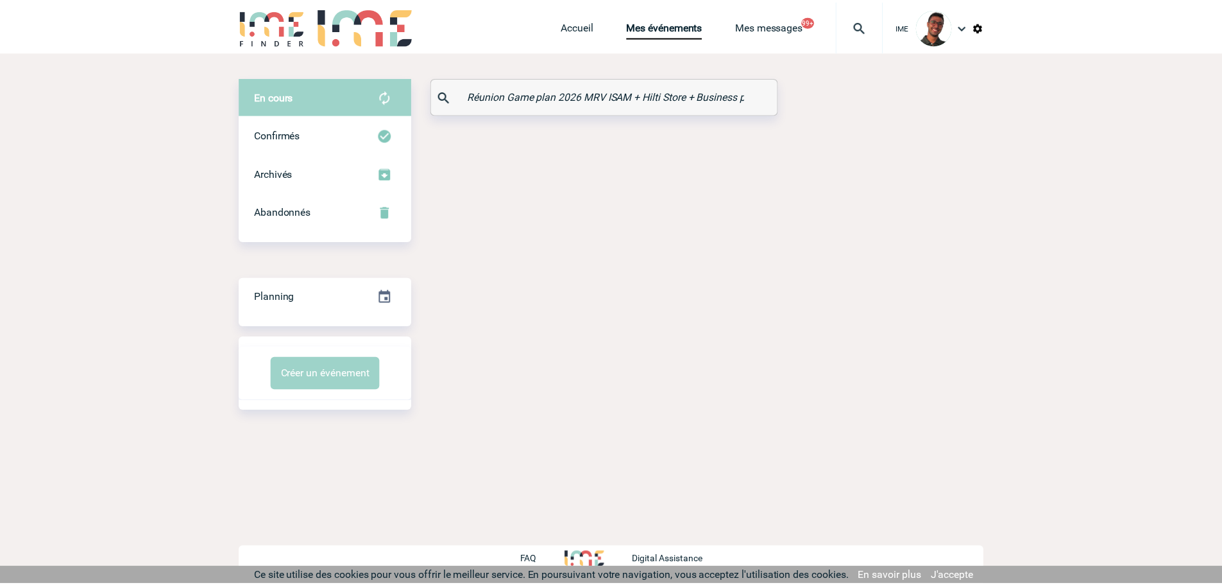
scroll to position [0, 55]
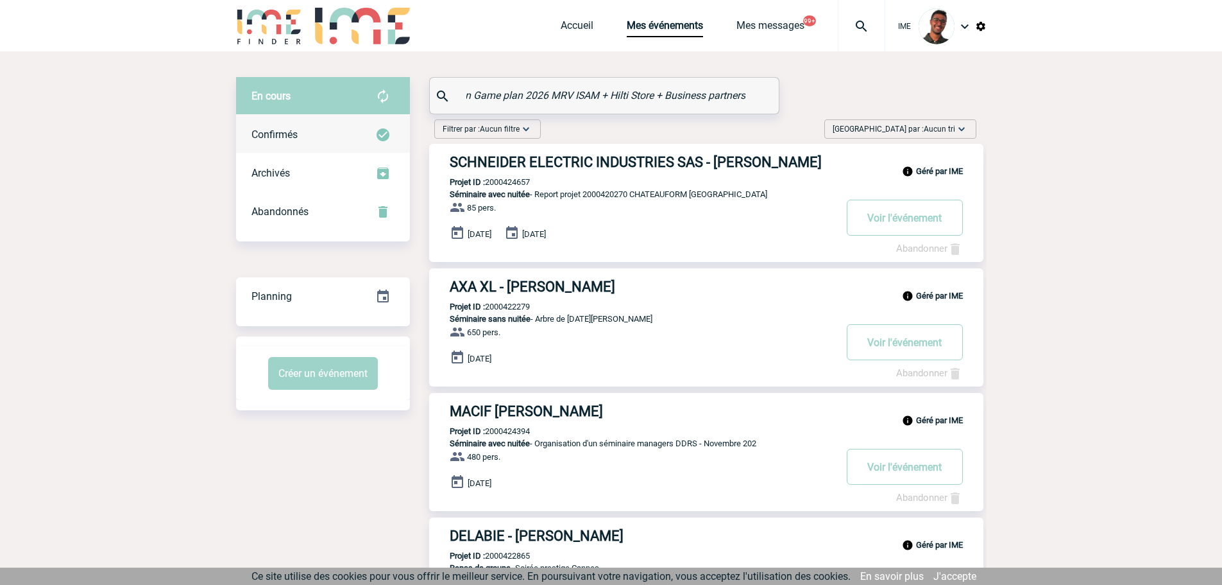
type input "Réunion Game plan 2026 MRV ISAM + Hilti Store + Business partners"
click at [356, 135] on div "Confirmés" at bounding box center [323, 134] width 174 height 38
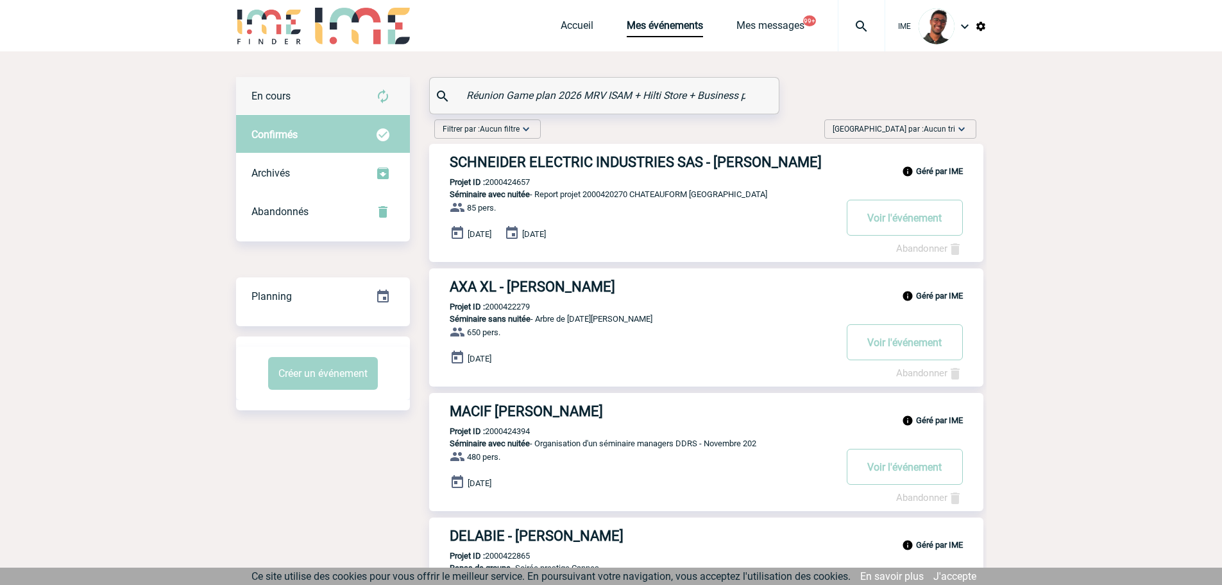
click at [352, 105] on div "En cours" at bounding box center [323, 96] width 174 height 38
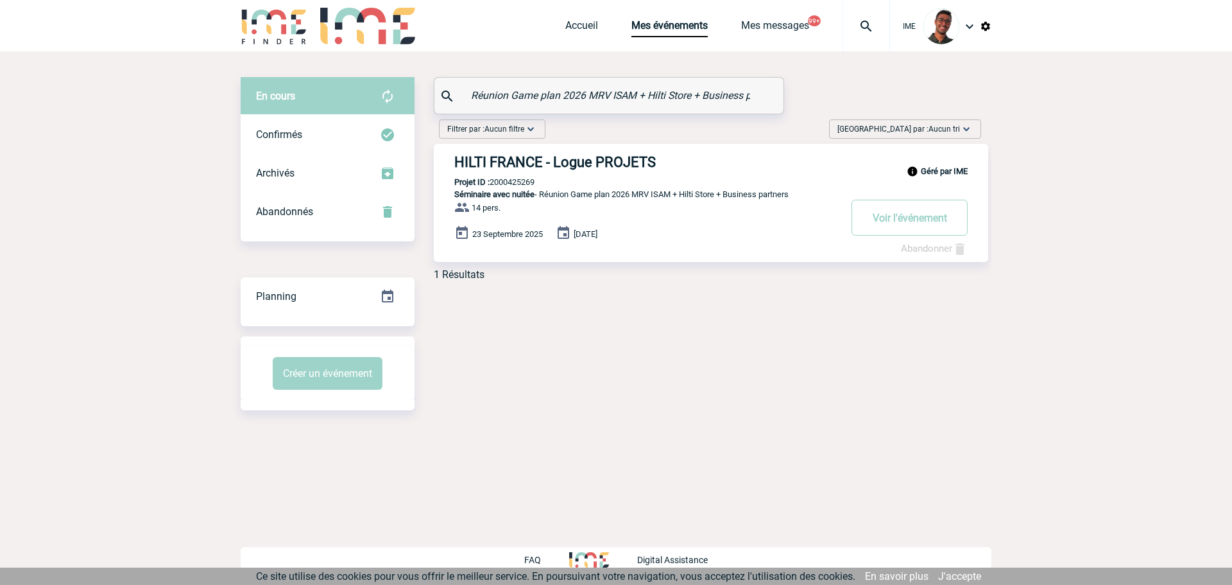
click at [531, 158] on h3 "HILTI FRANCE - Logue PROJETS" at bounding box center [646, 162] width 385 height 16
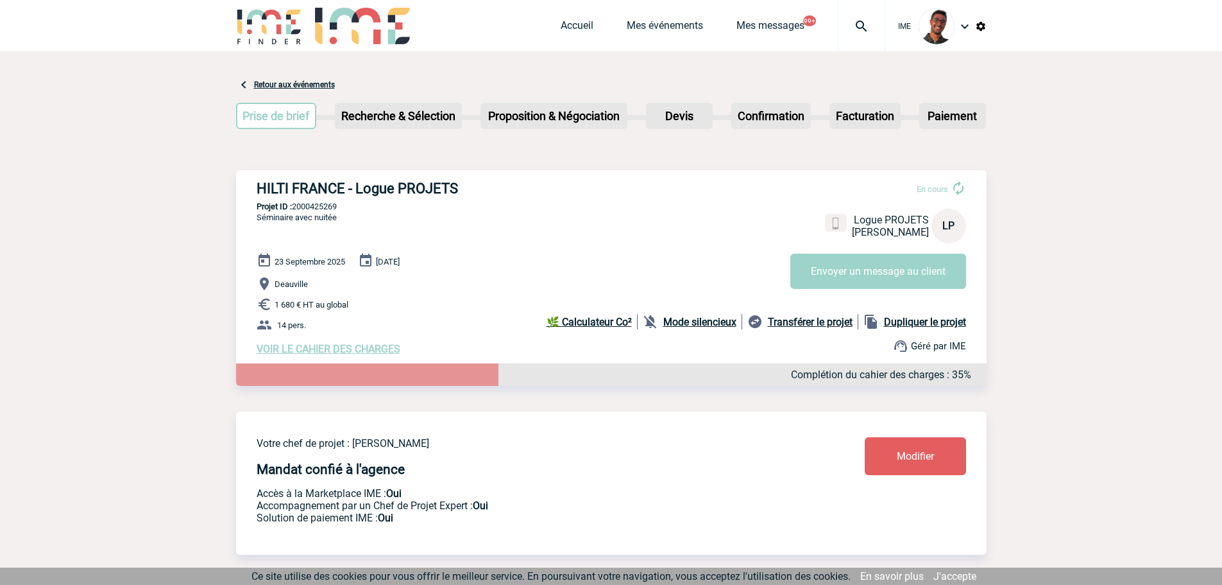
click at [728, 318] on b "Mode silencieux" at bounding box center [699, 322] width 73 height 12
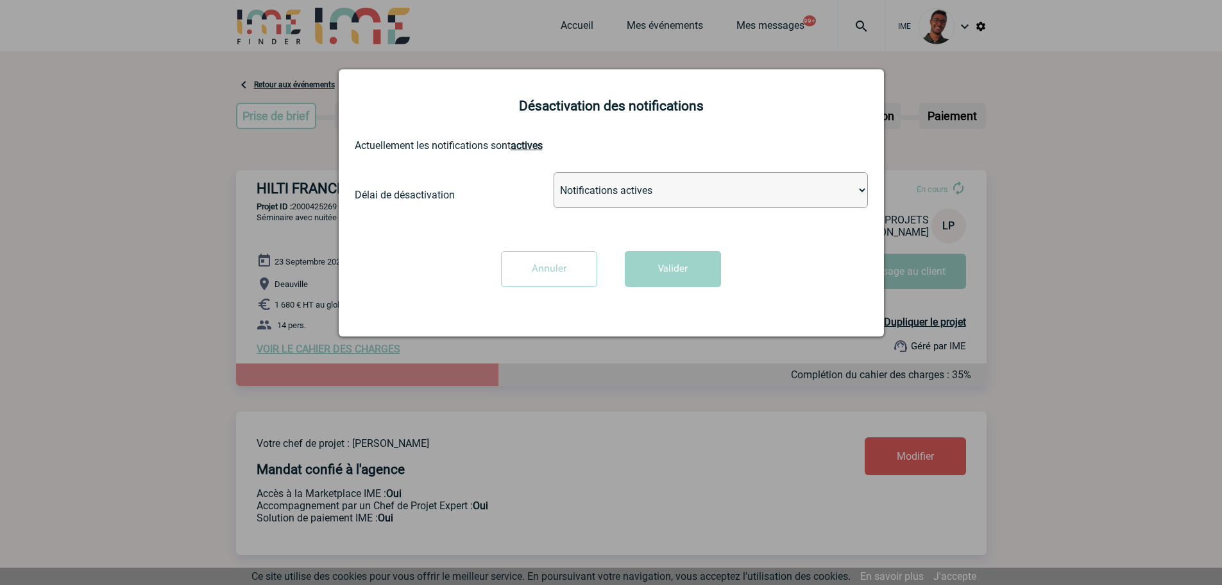
click at [668, 170] on div "Désactivation des notifications Actuellement les notifications sont actives Dél…" at bounding box center [611, 202] width 545 height 267
drag, startPoint x: 662, startPoint y: 188, endPoint x: 658, endPoint y: 194, distance: 7.2
click at [662, 188] on select "Notifications actives Désactiver pour 2 heures Désactiver pour 1 semaines Désac…" at bounding box center [711, 190] width 314 height 36
select select "infinite"
click at [554, 173] on select "Notifications actives Désactiver pour 2 heures Désactiver pour 1 semaines Désac…" at bounding box center [711, 190] width 314 height 36
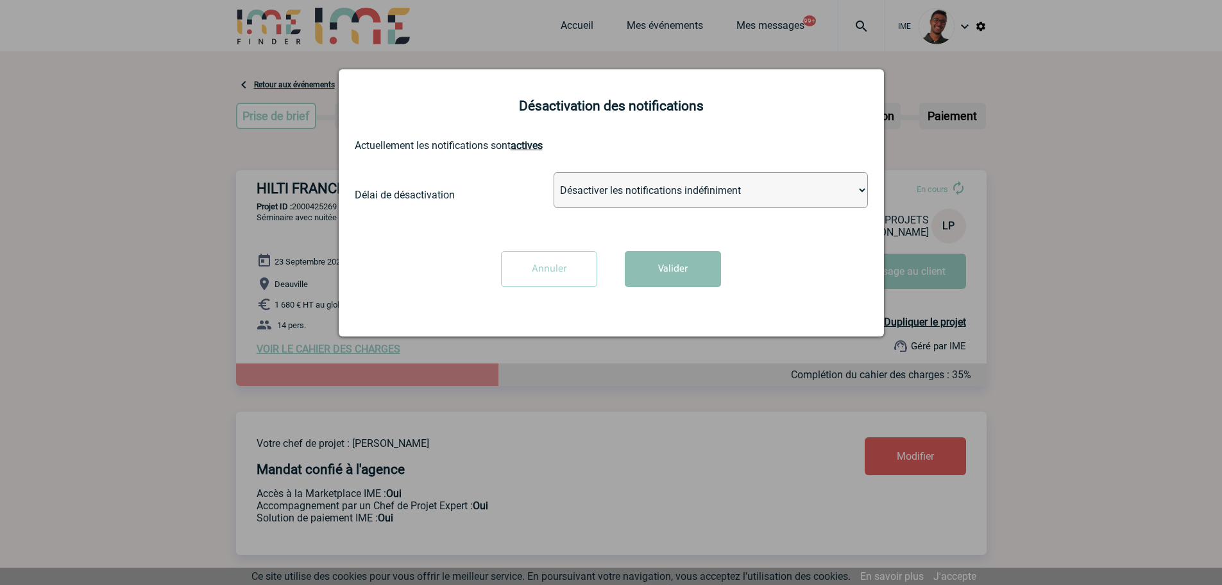
click at [658, 282] on button "Valider" at bounding box center [673, 269] width 96 height 36
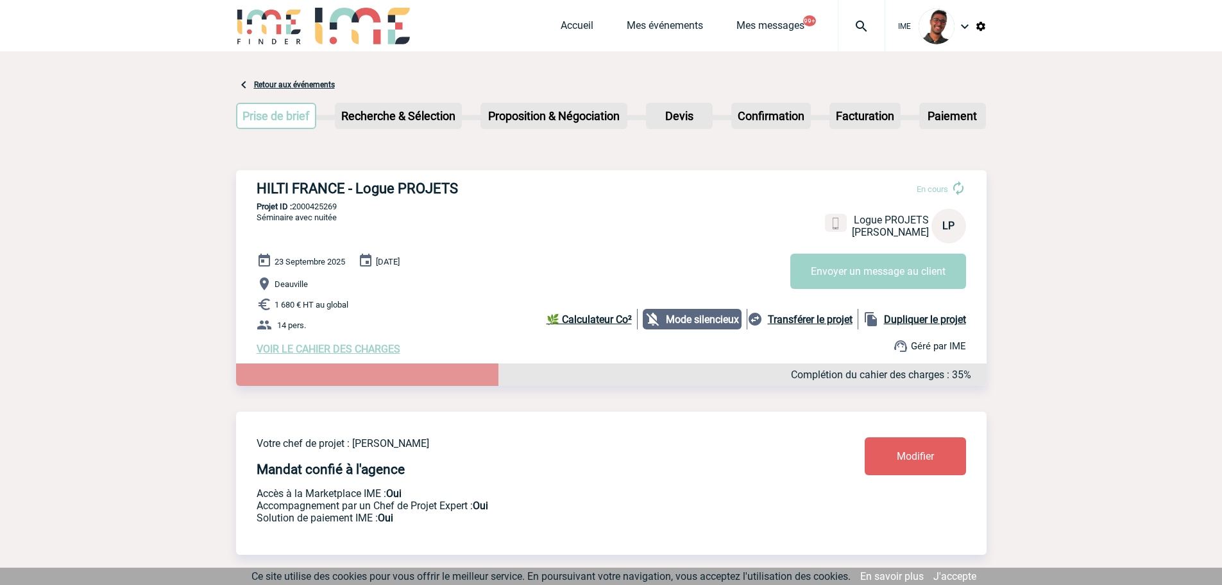
click at [333, 350] on span "VOIR LE CAHIER DES CHARGES" at bounding box center [329, 349] width 144 height 12
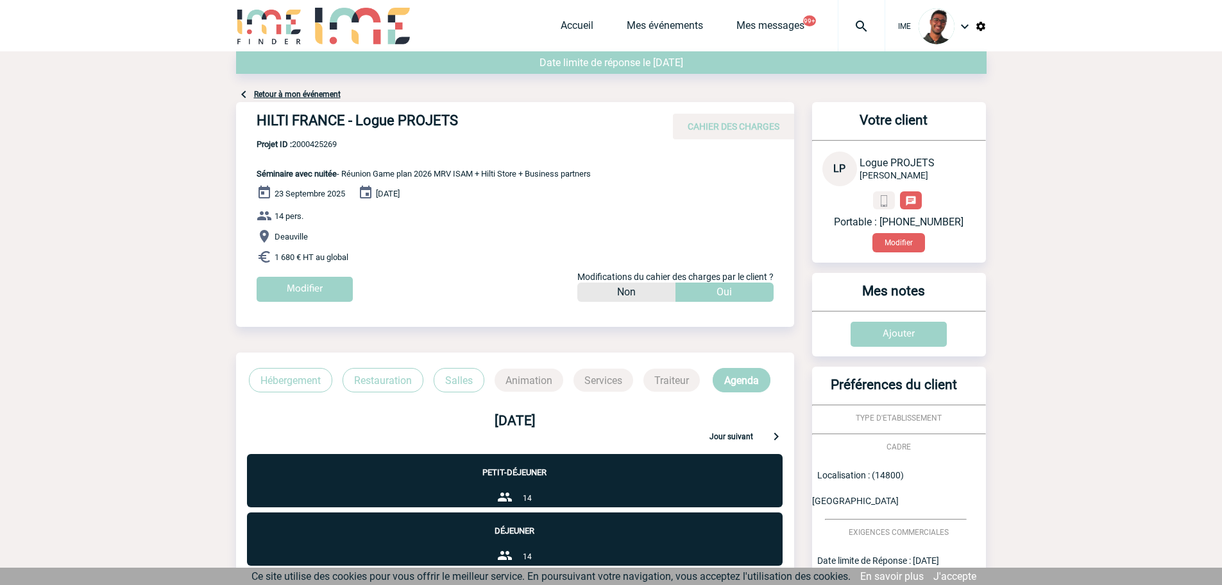
click at [885, 210] on div "Portable : [PHONE_NUMBER] Modifier" at bounding box center [899, 221] width 153 height 61
click at [897, 243] on button "Modifier" at bounding box center [899, 242] width 53 height 19
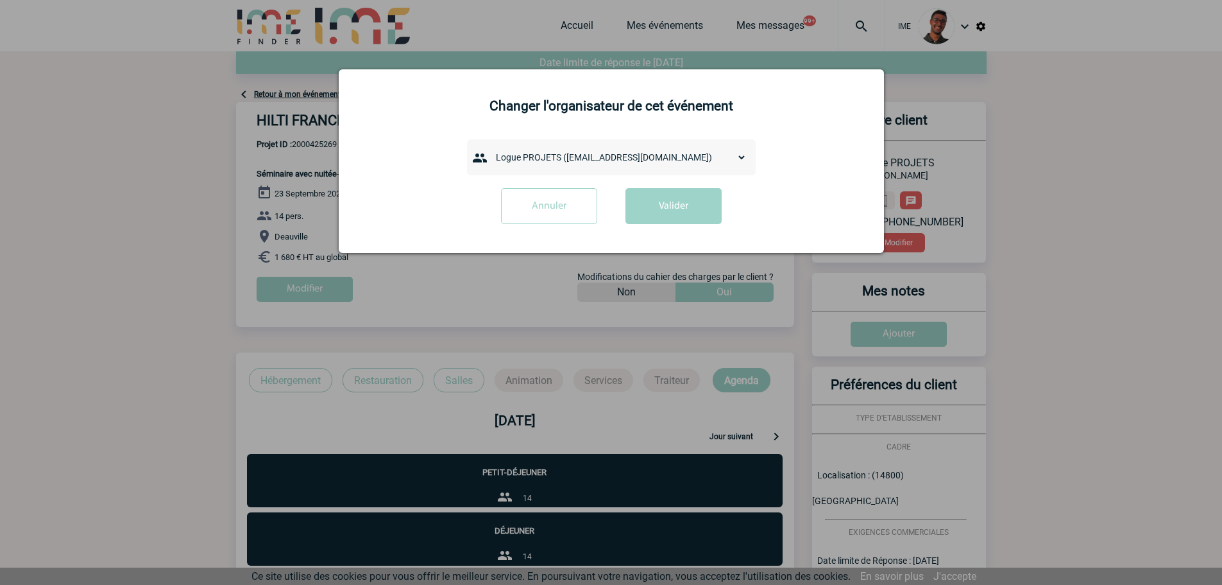
click at [608, 166] on select "admin 7068 ([EMAIL_ADDRESS][DOMAIN_NAME]) [PERSON_NAME] ([PERSON_NAME][EMAIL_AD…" at bounding box center [618, 157] width 257 height 18
click at [345, 125] on div "Changer l'organisateur de cet événement admin 7068 (7068@ime-finder.com) Alexis…" at bounding box center [611, 161] width 545 height 184
click at [565, 212] on input "Annuler" at bounding box center [549, 206] width 96 height 36
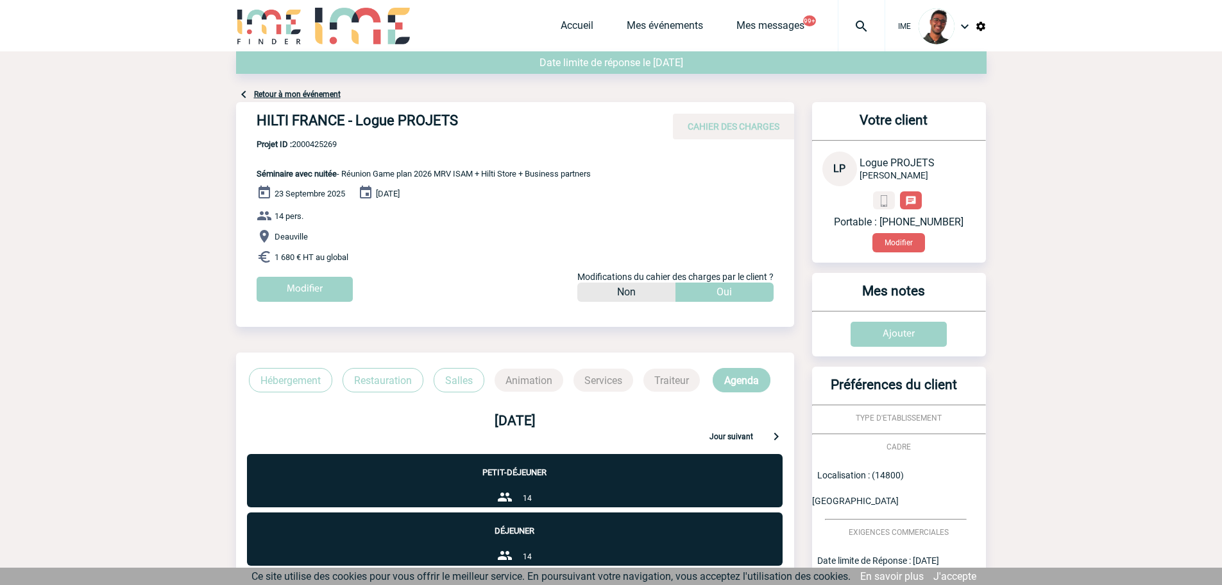
click at [273, 90] on link "Retour à mon événement" at bounding box center [297, 94] width 87 height 9
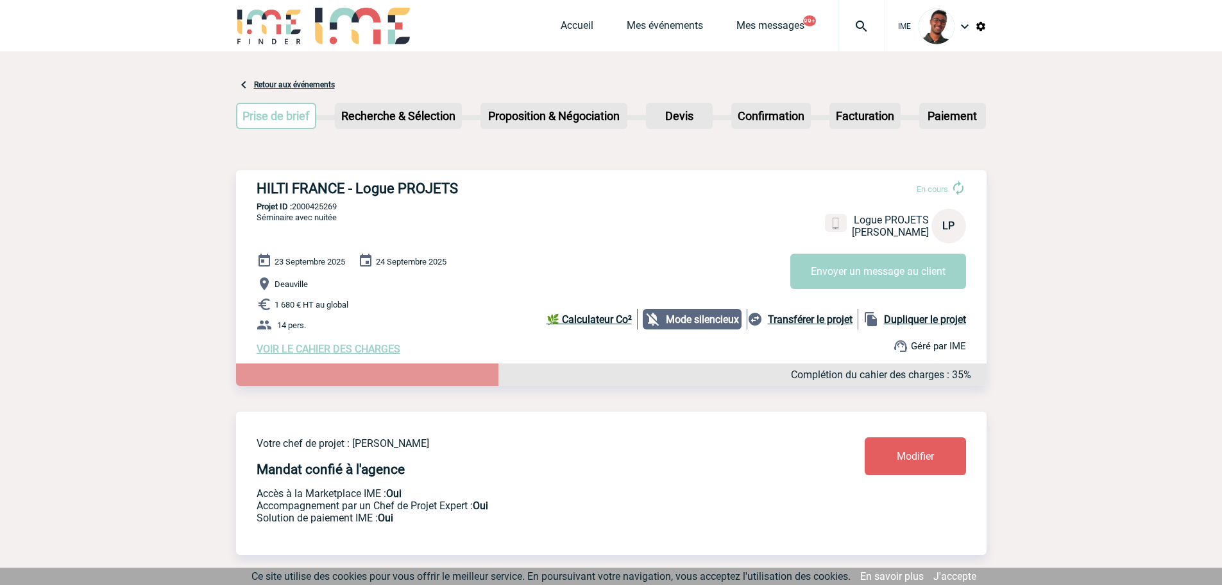
click at [874, 461] on link "Modifier" at bounding box center [915, 456] width 101 height 38
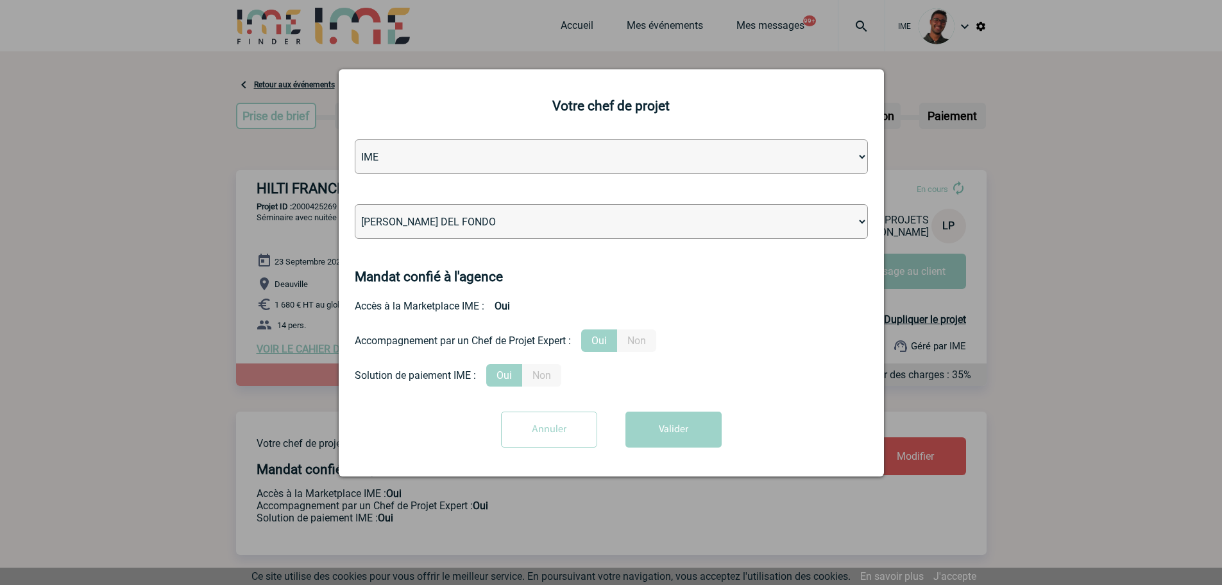
click at [416, 219] on select "[PERSON_NAME] [PERSON_NAME] [PERSON_NAME] [PERSON_NAME] [PERSON_NAME] [PERSON_N…" at bounding box center [611, 221] width 513 height 35
select select "129741"
click at [355, 205] on select "Léa PITTIGLIO Yanis DE CLERCQ Victor KALB Jean-Chris NTAMACK Stefan MILADINOVIC…" at bounding box center [611, 221] width 513 height 35
click at [633, 415] on button "Valider" at bounding box center [674, 429] width 96 height 36
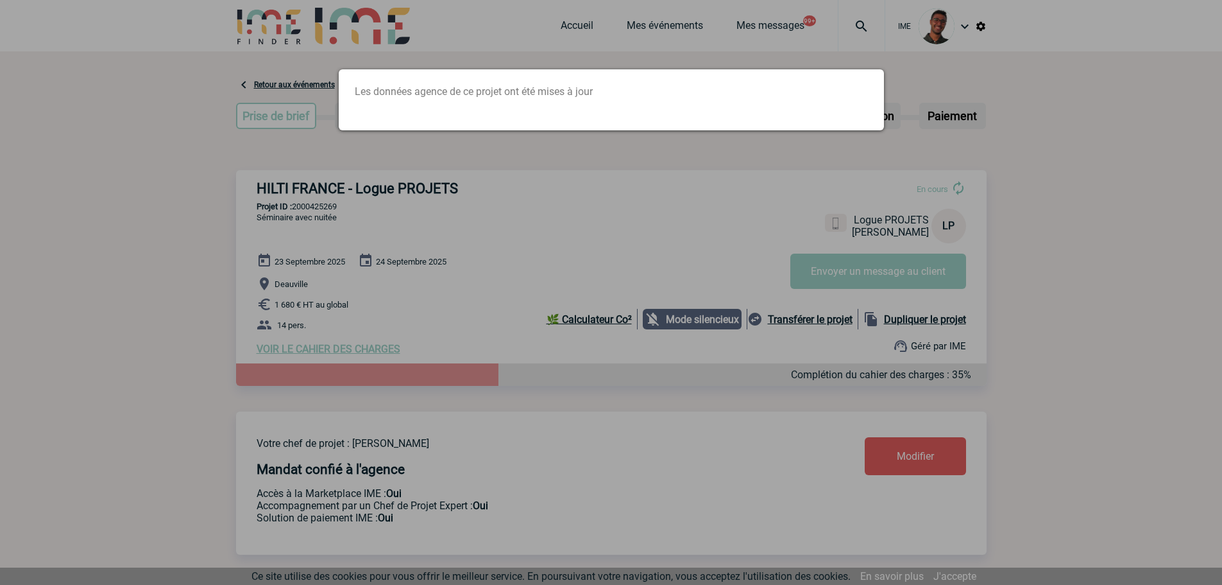
click at [355, 184] on div at bounding box center [611, 292] width 1222 height 585
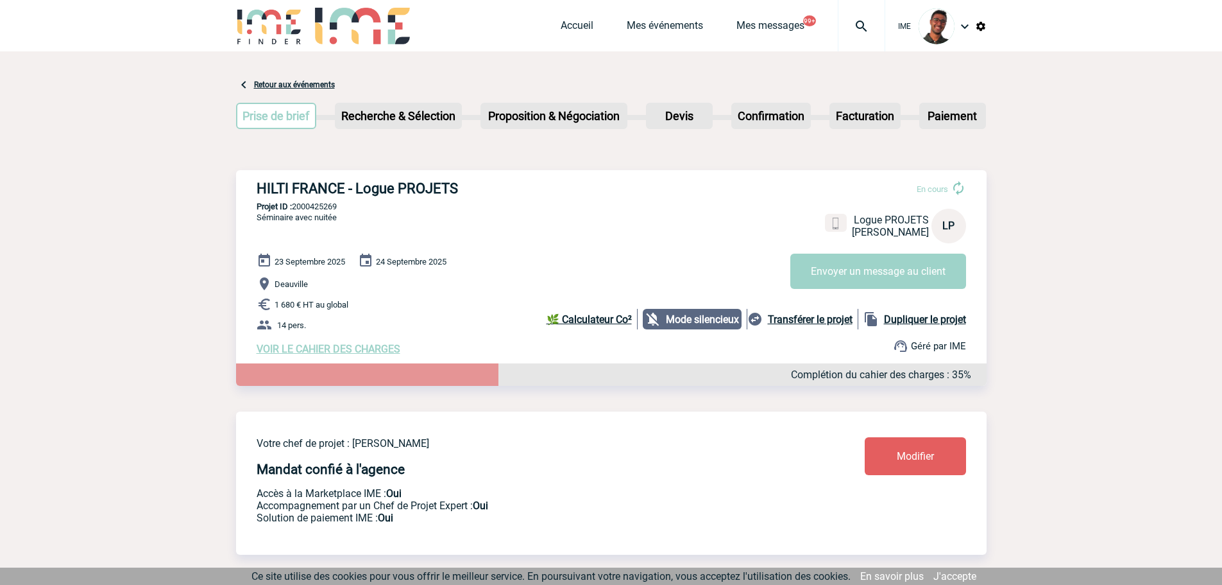
click at [317, 207] on p "Projet ID : 2000425269" at bounding box center [611, 206] width 751 height 10
copy p "2000425269"
click at [540, 259] on div "23 Septembre 2025 24 Septembre 2025 Deauville 1 680 € HT au global 14 pers. VOI…" at bounding box center [622, 304] width 730 height 102
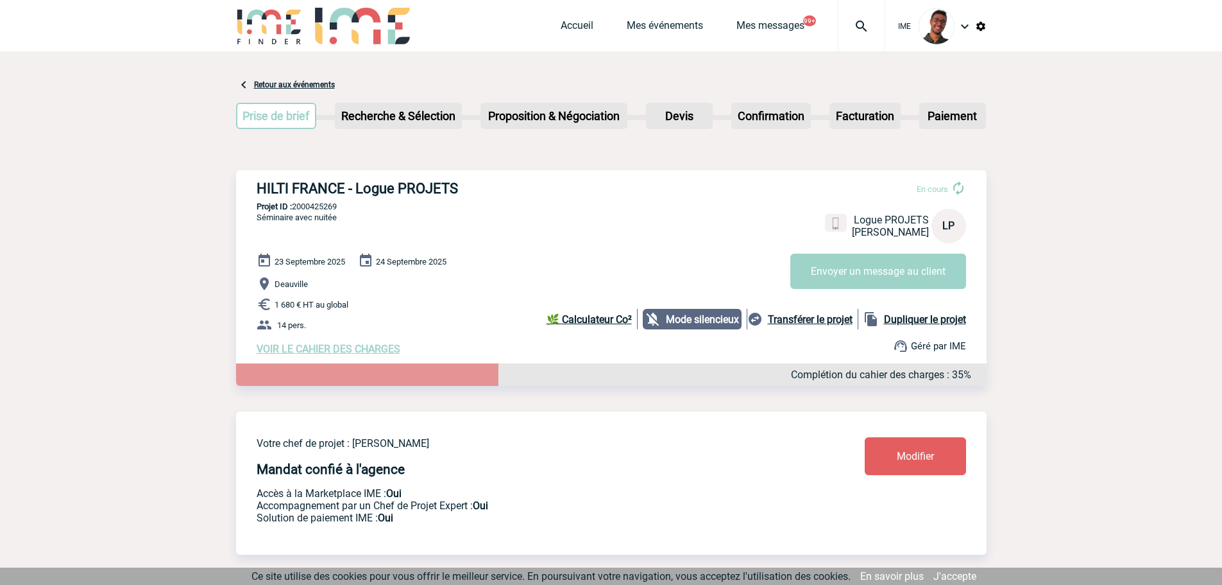
click at [902, 467] on link "Modifier" at bounding box center [915, 456] width 101 height 38
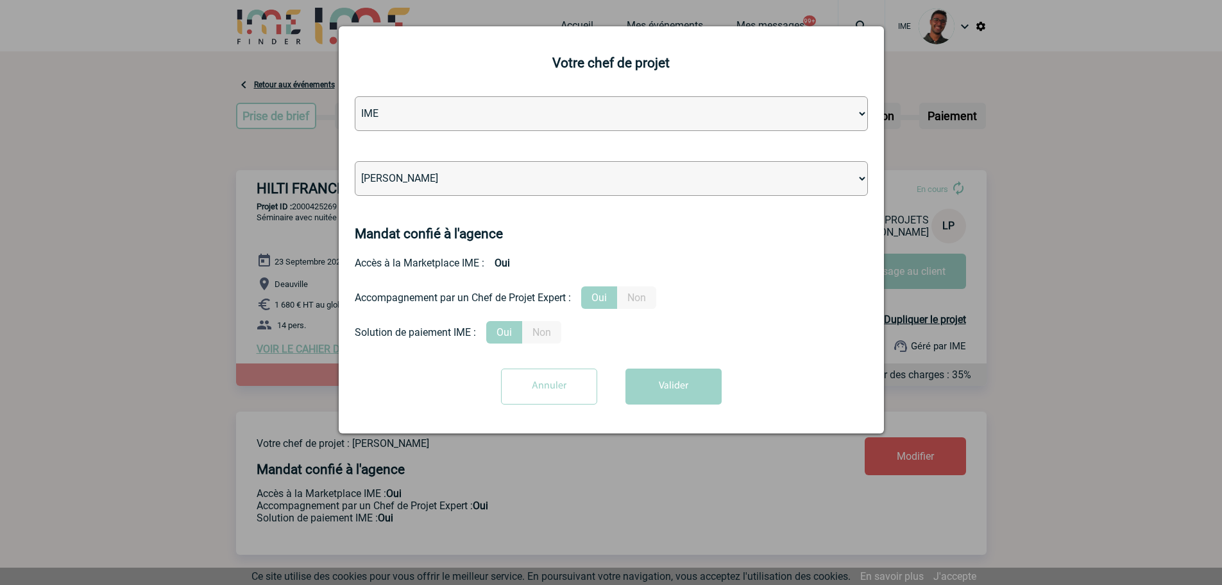
click at [194, 302] on div at bounding box center [611, 292] width 1222 height 585
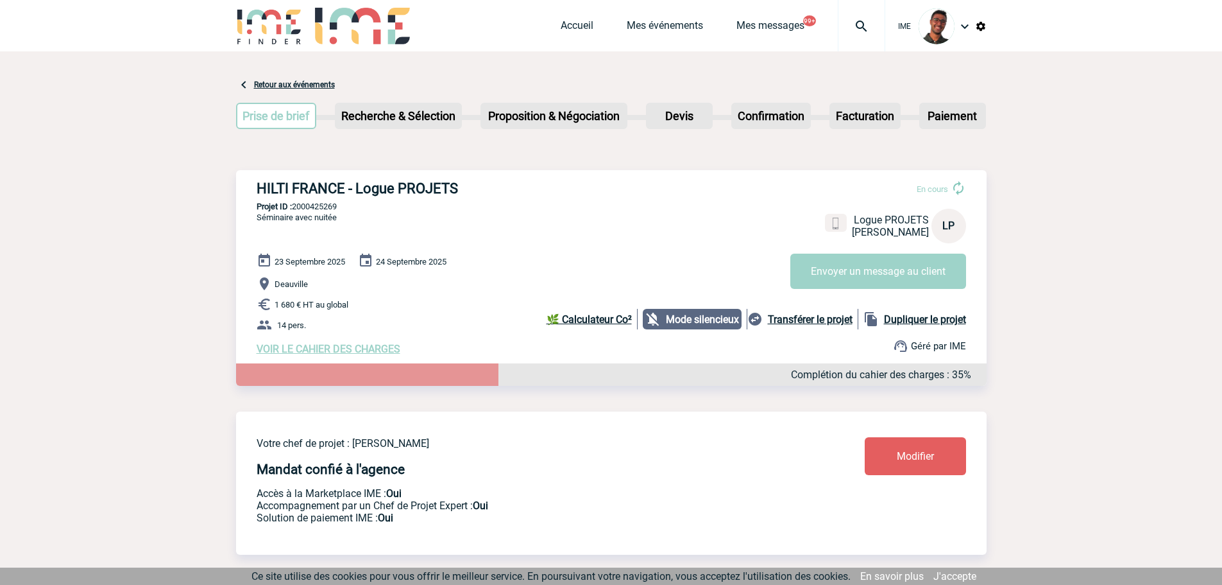
click at [345, 350] on span "VOIR LE CAHIER DES CHARGES" at bounding box center [329, 349] width 144 height 12
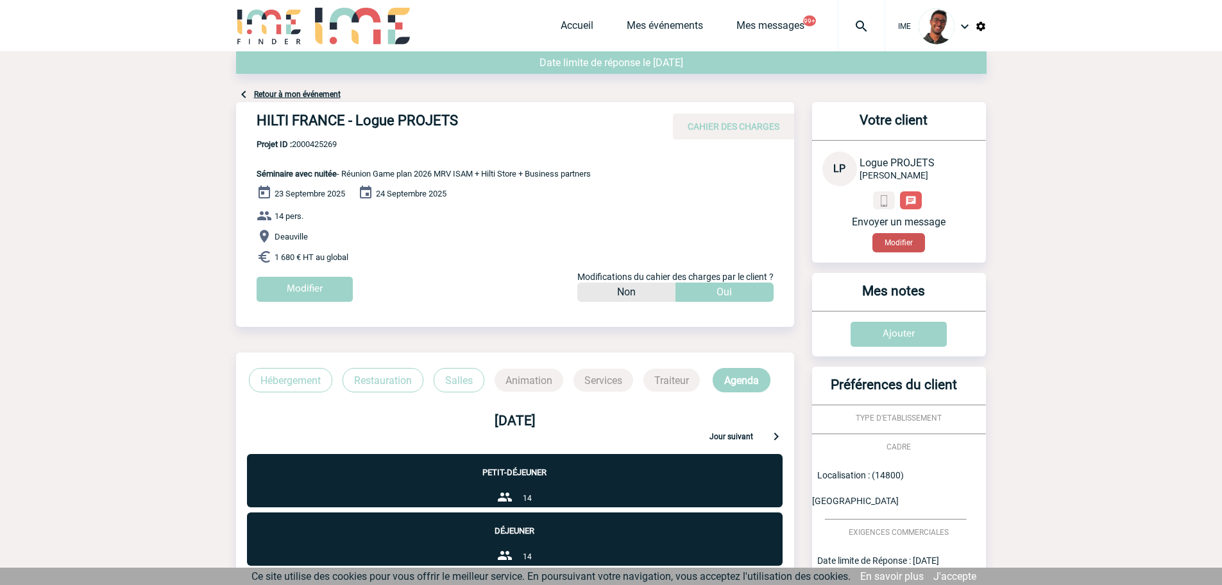
click at [894, 243] on button "Modifier" at bounding box center [899, 242] width 53 height 19
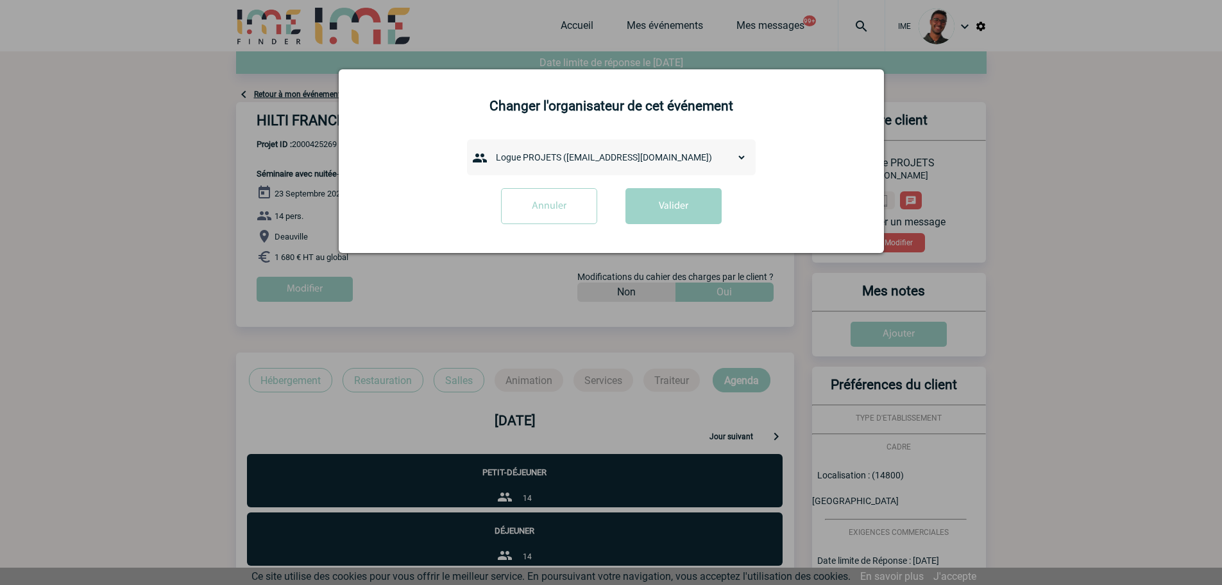
click at [546, 157] on select "admin 7068 (7068@ime-finder.com) Alexis MERCERON (alexis.merceron@hilti.com) An…" at bounding box center [618, 157] width 257 height 18
select select "132780"
click at [490, 149] on select "admin 7068 (7068@ime-finder.com) Alexis MERCERON (alexis.merceron@hilti.com) An…" at bounding box center [618, 157] width 257 height 18
click at [672, 206] on button "Valider" at bounding box center [674, 206] width 96 height 36
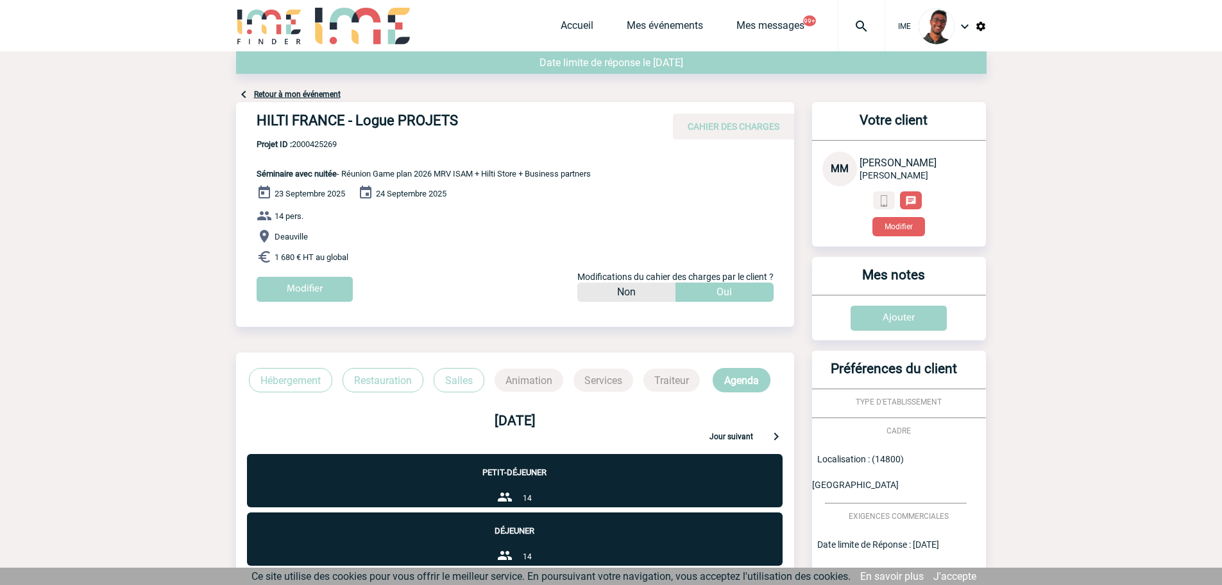
click at [297, 96] on link "Retour à mon événement" at bounding box center [297, 94] width 87 height 9
